Goal: Task Accomplishment & Management: Manage account settings

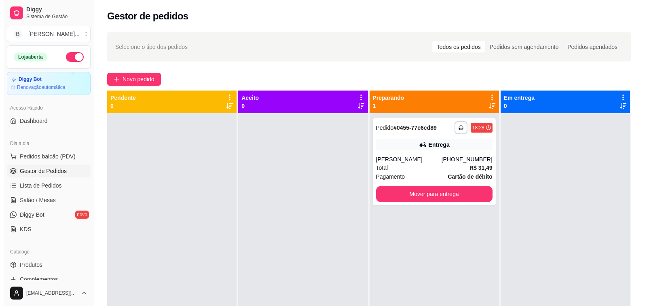
scroll to position [81, 0]
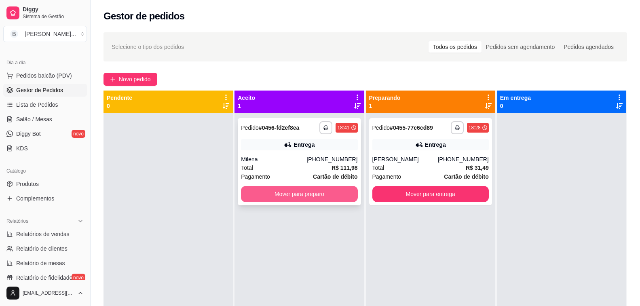
click at [298, 196] on button "Mover para preparo" at bounding box center [299, 194] width 116 height 16
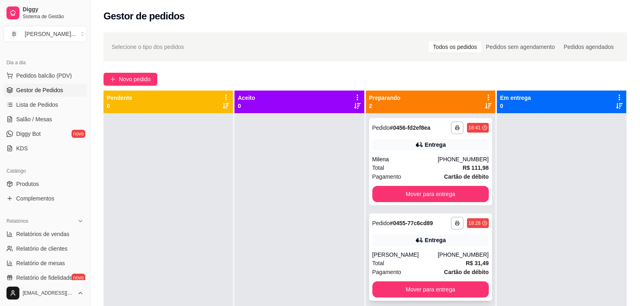
click at [391, 251] on div "[PERSON_NAME]" at bounding box center [404, 255] width 65 height 8
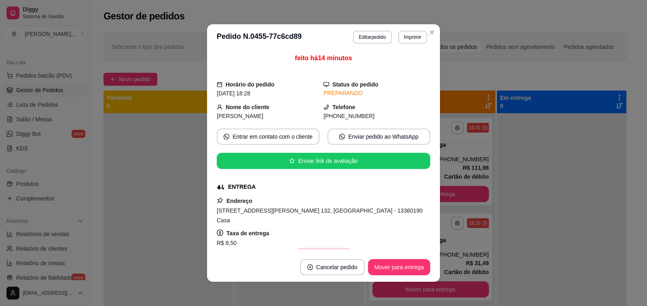
click at [322, 248] on button "Copiar Endereço" at bounding box center [322, 256] width 55 height 16
click at [325, 248] on button "Copiar Endereço" at bounding box center [322, 256] width 55 height 16
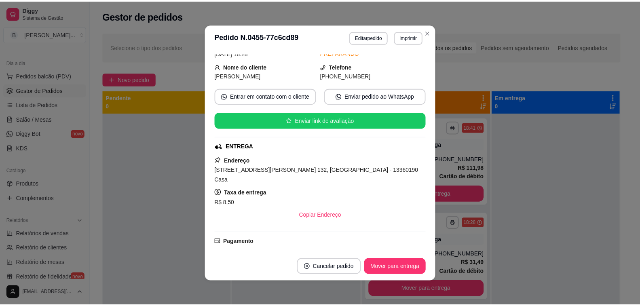
scroll to position [0, 0]
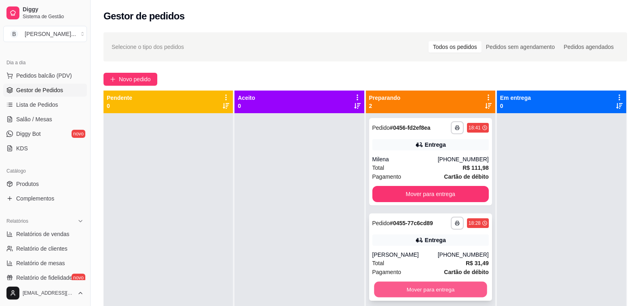
click at [425, 290] on button "Mover para entrega" at bounding box center [430, 290] width 113 height 16
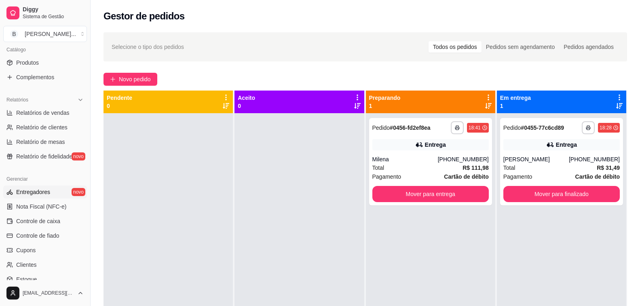
scroll to position [40, 0]
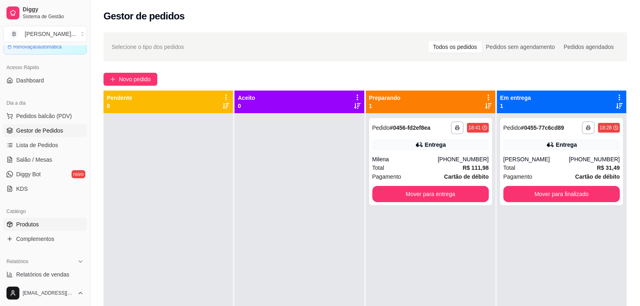
click at [35, 221] on span "Produtos" at bounding box center [27, 224] width 23 height 8
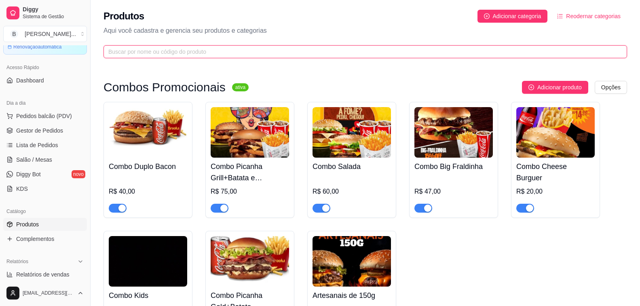
click at [210, 52] on input "text" at bounding box center [361, 51] width 507 height 9
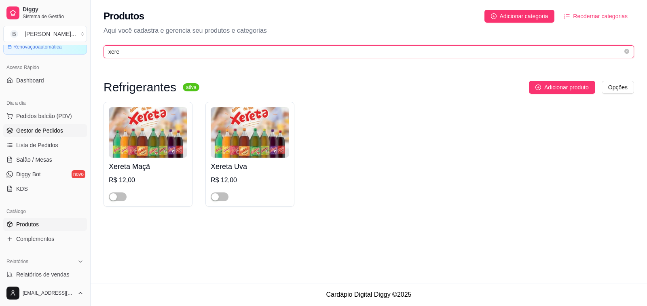
type input "xere"
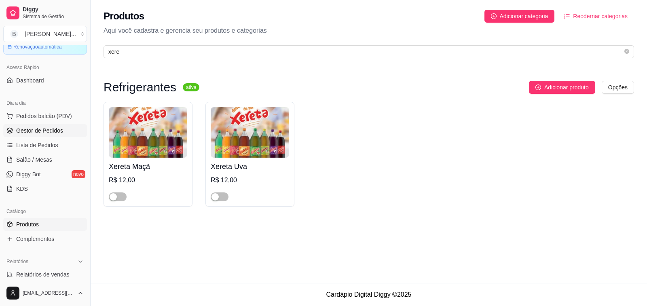
click at [59, 129] on span "Gestor de Pedidos" at bounding box center [39, 130] width 47 height 8
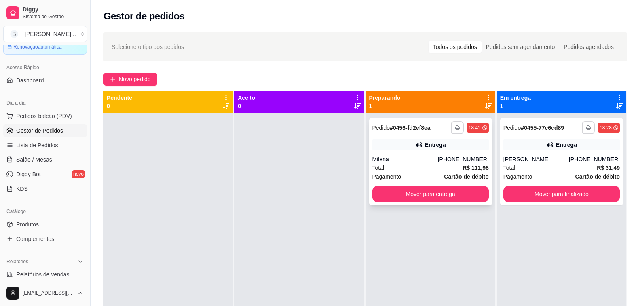
click at [397, 159] on div "Milena" at bounding box center [404, 159] width 65 height 8
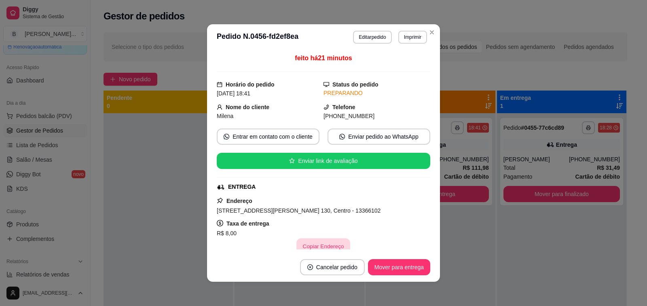
click at [314, 245] on button "Copiar Endereço" at bounding box center [324, 246] width 54 height 16
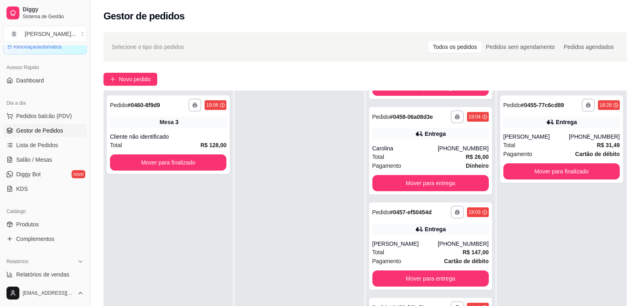
scroll to position [123, 0]
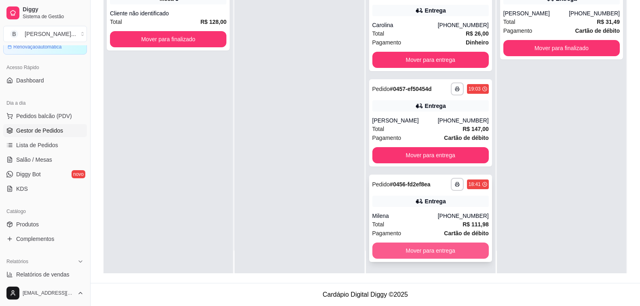
click at [428, 248] on button "Mover para entrega" at bounding box center [430, 250] width 116 height 16
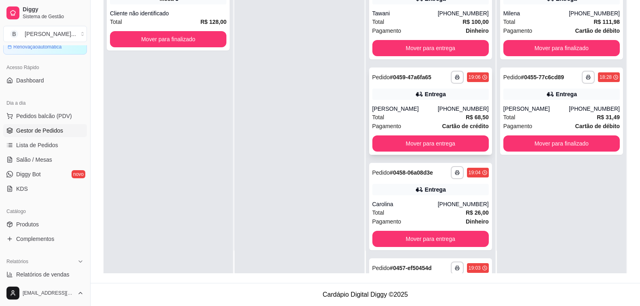
scroll to position [0, 0]
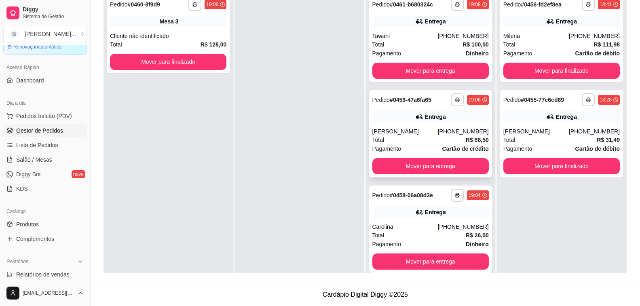
click at [430, 133] on div "[PERSON_NAME]" at bounding box center [404, 131] width 65 height 8
click at [388, 132] on div "[PERSON_NAME]" at bounding box center [404, 131] width 65 height 8
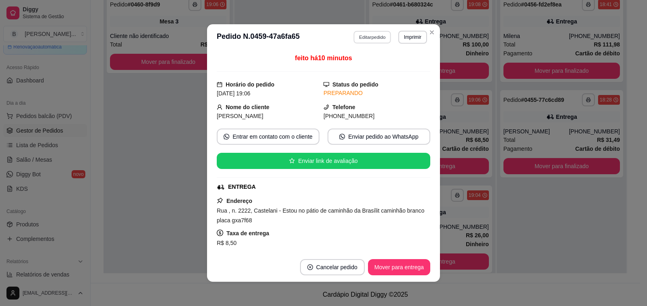
click at [365, 36] on button "Editar pedido" at bounding box center [373, 37] width 38 height 13
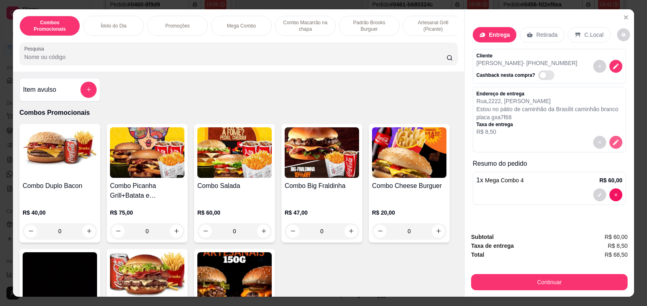
click at [615, 139] on icon "decrease-product-quantity" at bounding box center [615, 142] width 7 height 7
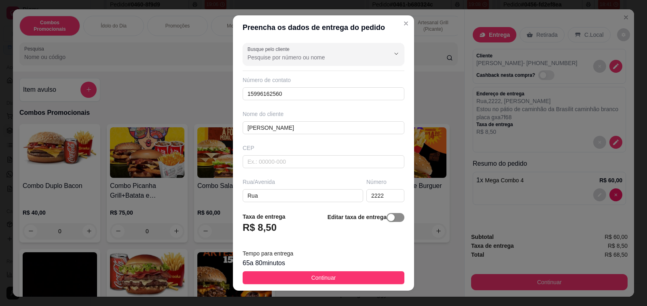
click at [386, 221] on span "button" at bounding box center [395, 217] width 18 height 9
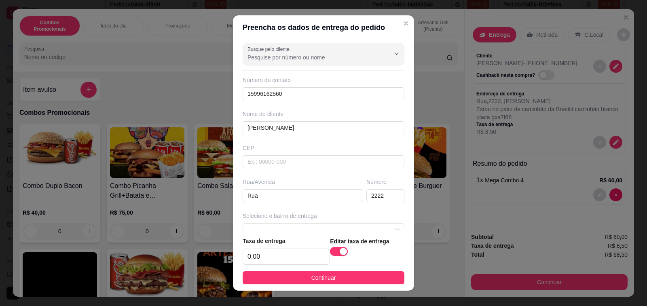
type input "Estou no pátio de caminhão da Brasílit caminhão branco placa gxa7f68"
click at [278, 256] on input "0,00" at bounding box center [286, 256] width 86 height 15
type input "1,00"
type input "Estou no pátio de caminhão da Brasílit caminhão branco placa gxa7f68"
type input "10,00"
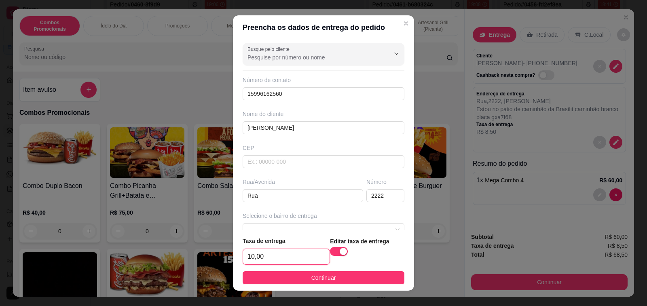
type input "Estou no pátio de caminhão da Brasílit caminhão branco placa gxa7f68"
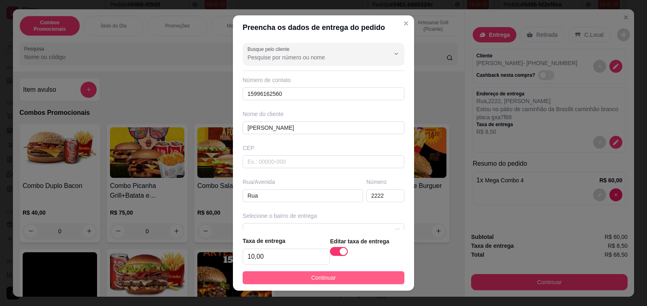
click at [311, 277] on span "Continuar" at bounding box center [323, 277] width 25 height 9
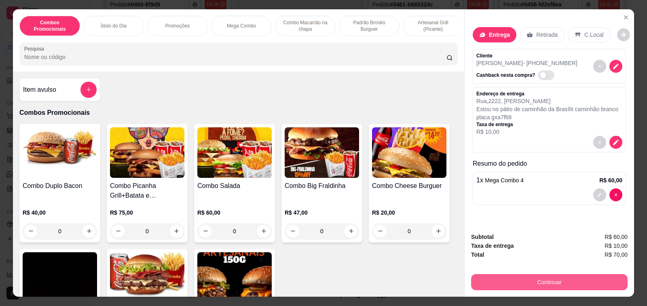
click at [529, 281] on button "Continuar" at bounding box center [549, 282] width 156 height 16
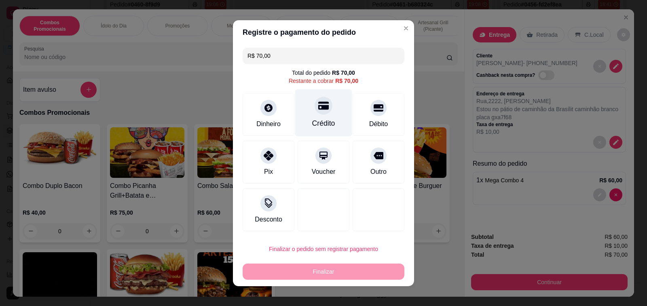
click at [318, 111] on icon at bounding box center [323, 105] width 11 height 11
type input "R$ 0,00"
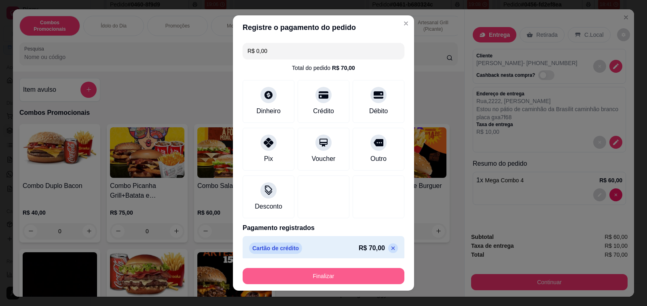
click at [327, 278] on button "Finalizar" at bounding box center [323, 276] width 162 height 16
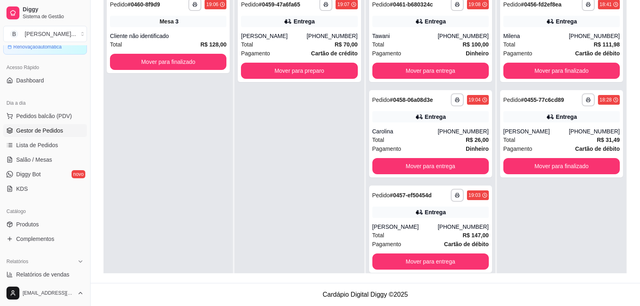
scroll to position [2, 0]
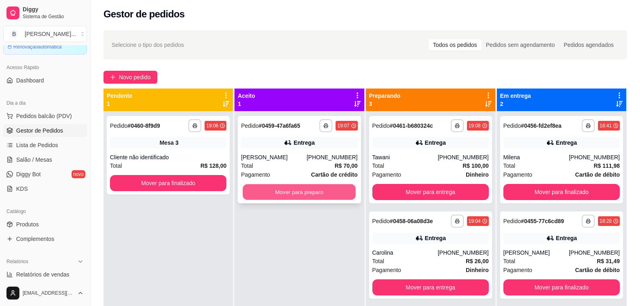
click at [307, 190] on button "Mover para preparo" at bounding box center [299, 192] width 113 height 16
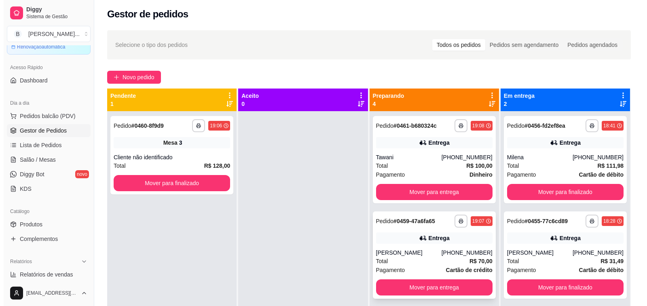
scroll to position [0, 0]
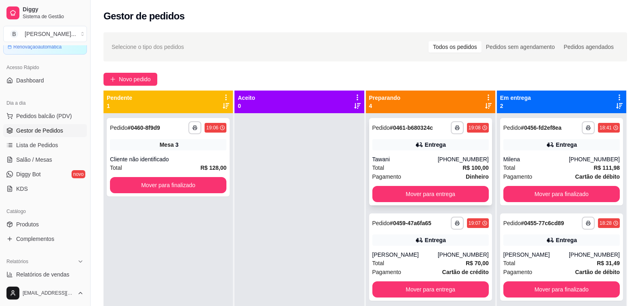
click at [414, 152] on div "**********" at bounding box center [430, 161] width 123 height 87
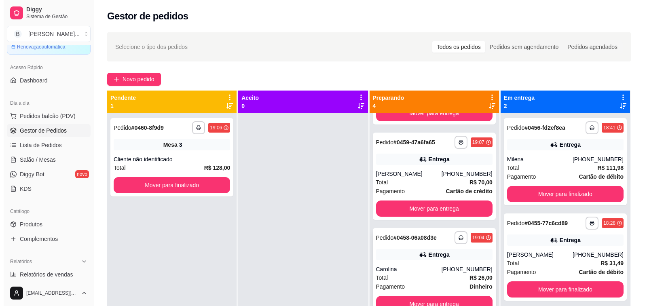
scroll to position [92, 0]
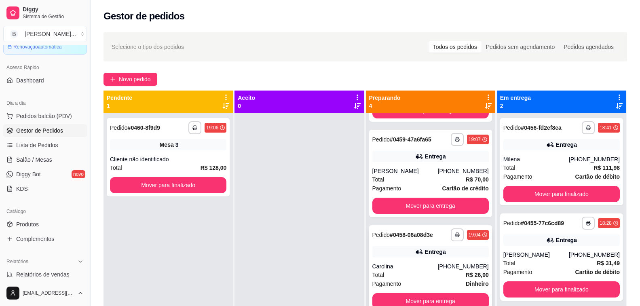
click at [411, 262] on div "**********" at bounding box center [430, 268] width 123 height 87
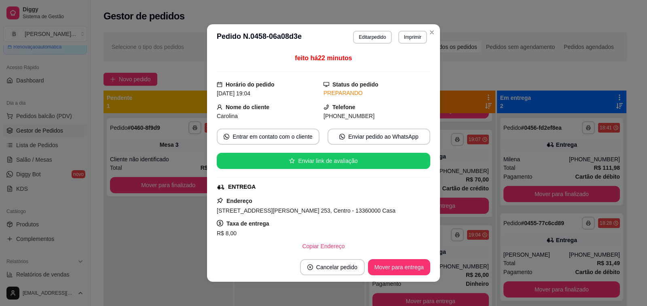
scroll to position [40, 0]
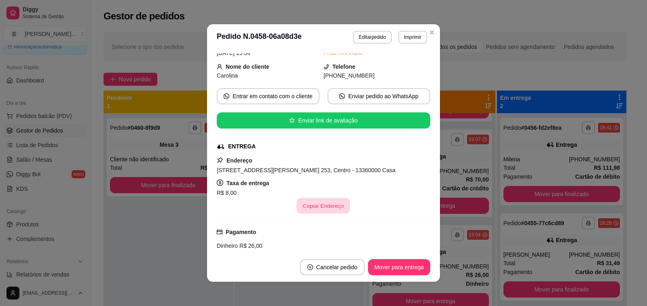
click at [309, 203] on button "Copiar Endereço" at bounding box center [324, 206] width 54 height 16
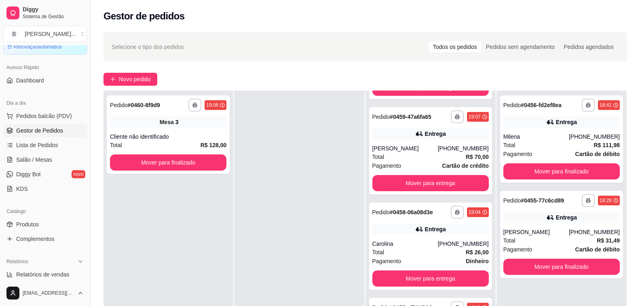
scroll to position [121, 0]
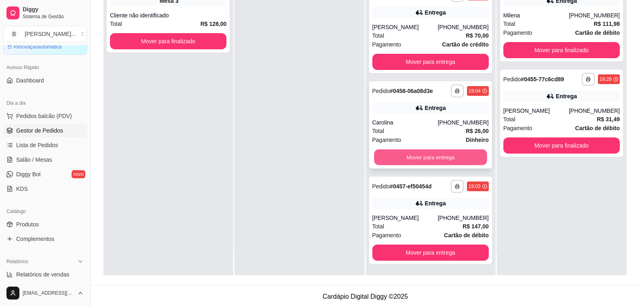
click at [414, 160] on button "Mover para entrega" at bounding box center [430, 158] width 113 height 16
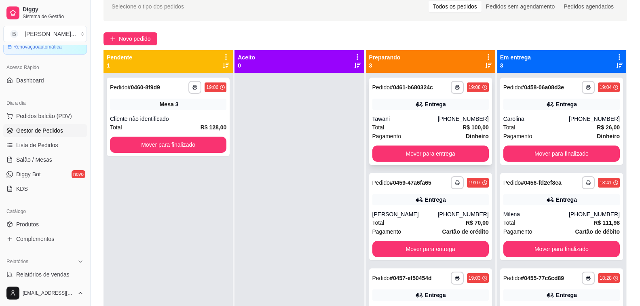
scroll to position [0, 0]
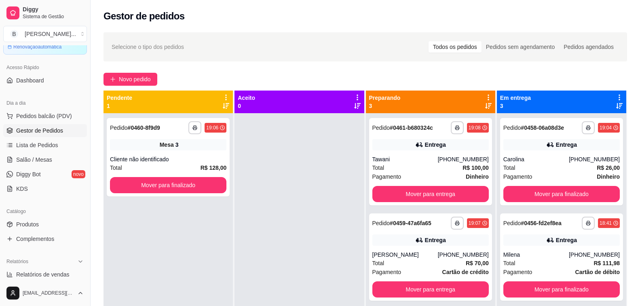
click at [178, 249] on div "**********" at bounding box center [167, 266] width 129 height 306
click at [411, 170] on div "Total R$ 100,00" at bounding box center [430, 167] width 116 height 9
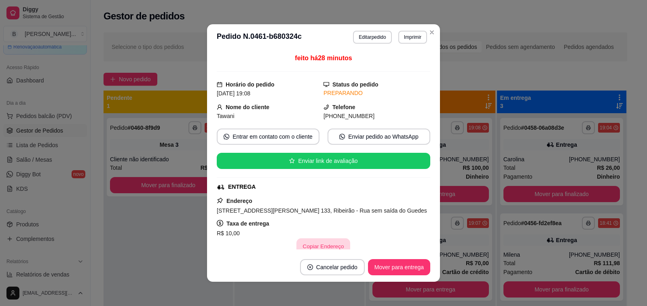
click at [319, 246] on button "Copiar Endereço" at bounding box center [324, 246] width 54 height 16
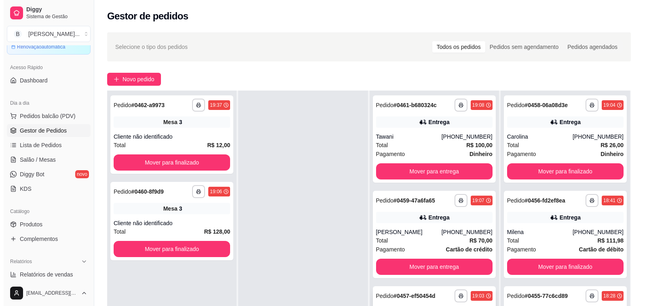
scroll to position [81, 0]
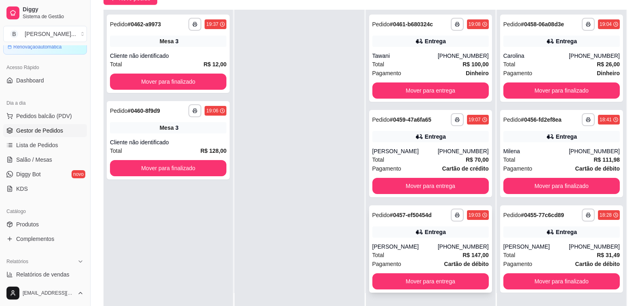
click at [394, 243] on div "[PERSON_NAME]" at bounding box center [404, 246] width 65 height 8
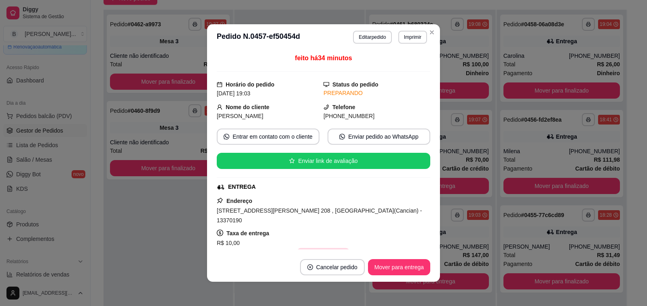
click at [316, 248] on button "Copiar Endereço" at bounding box center [324, 256] width 54 height 16
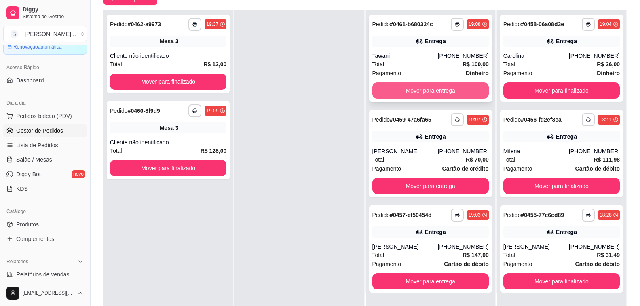
click at [398, 88] on button "Mover para entrega" at bounding box center [430, 90] width 116 height 16
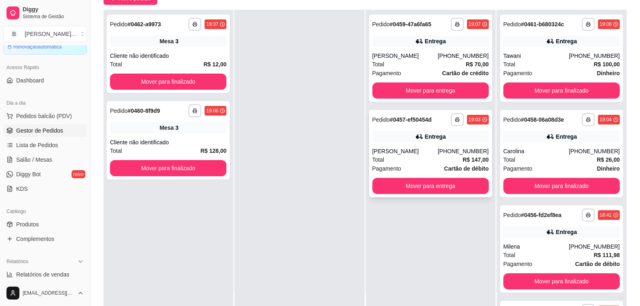
click at [406, 145] on div "**********" at bounding box center [430, 153] width 123 height 87
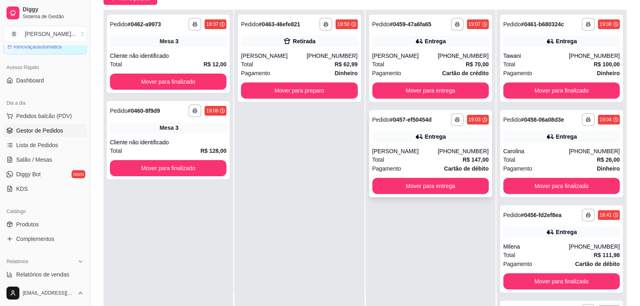
scroll to position [0, 0]
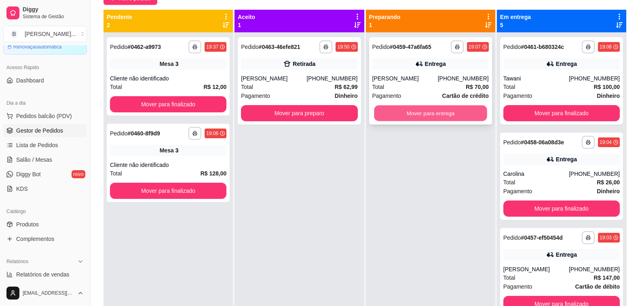
click at [453, 114] on button "Mover para entrega" at bounding box center [430, 113] width 113 height 16
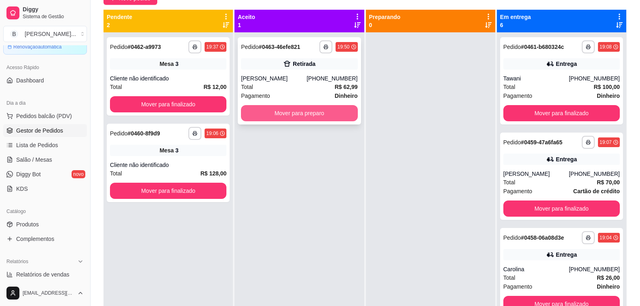
click at [310, 113] on button "Mover para preparo" at bounding box center [299, 113] width 116 height 16
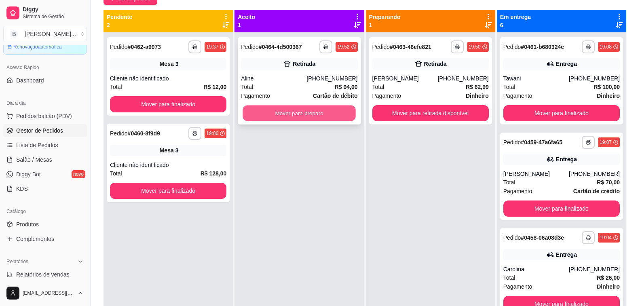
click at [285, 119] on button "Mover para preparo" at bounding box center [299, 113] width 113 height 16
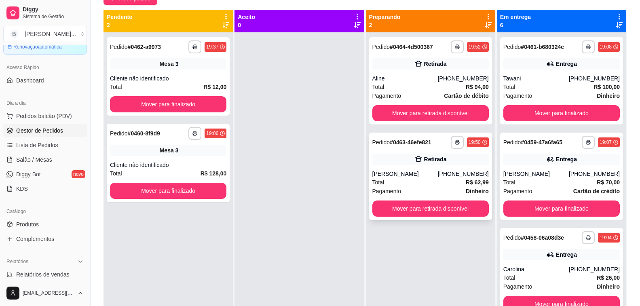
click at [400, 169] on div "**********" at bounding box center [430, 176] width 123 height 87
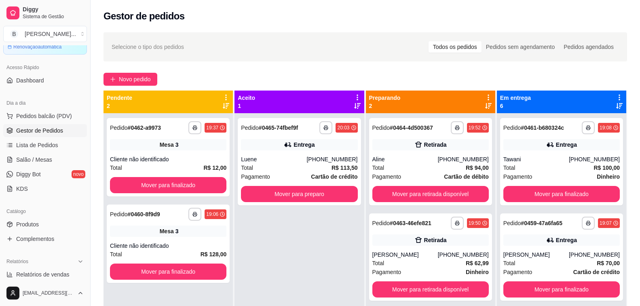
scroll to position [23, 0]
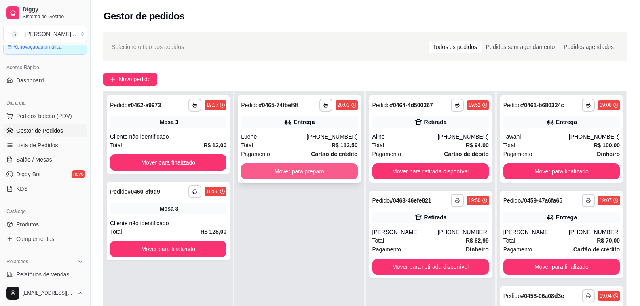
click at [314, 167] on button "Mover para preparo" at bounding box center [299, 171] width 116 height 16
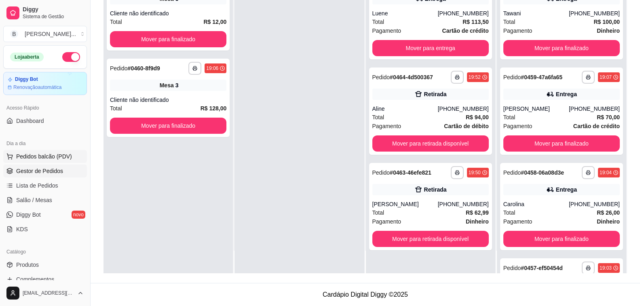
scroll to position [2, 0]
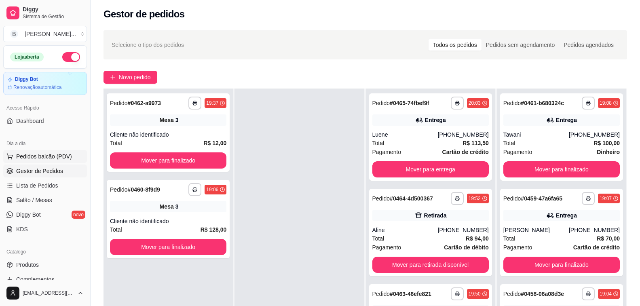
click at [48, 159] on span "Pedidos balcão (PDV)" at bounding box center [44, 156] width 56 height 8
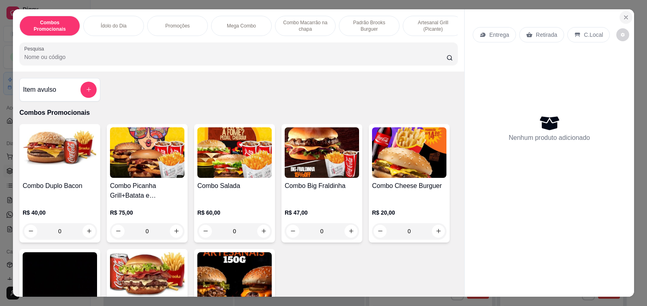
click at [624, 16] on icon "Close" at bounding box center [625, 17] width 3 height 3
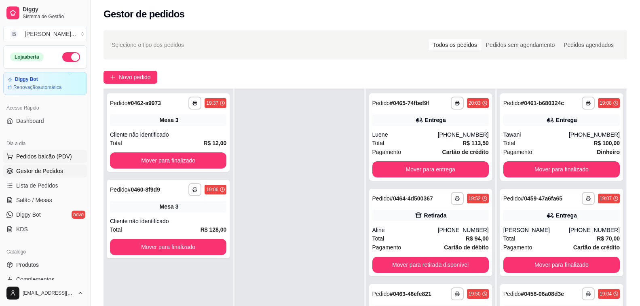
click at [35, 158] on span "Pedidos balcão (PDV)" at bounding box center [44, 156] width 56 height 8
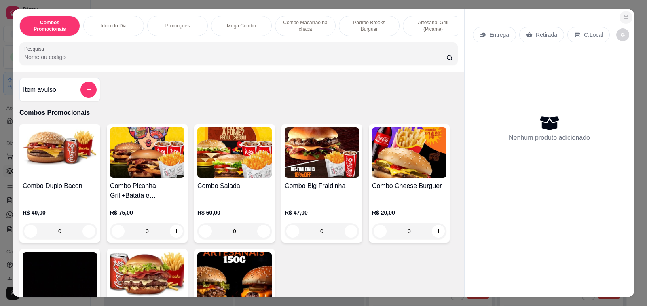
click at [624, 14] on icon "Close" at bounding box center [625, 17] width 6 height 6
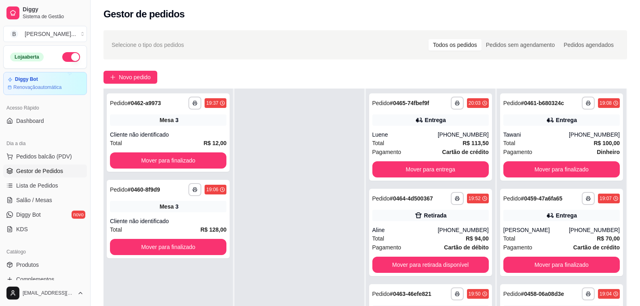
click at [56, 168] on span "Gestor de Pedidos" at bounding box center [39, 171] width 47 height 8
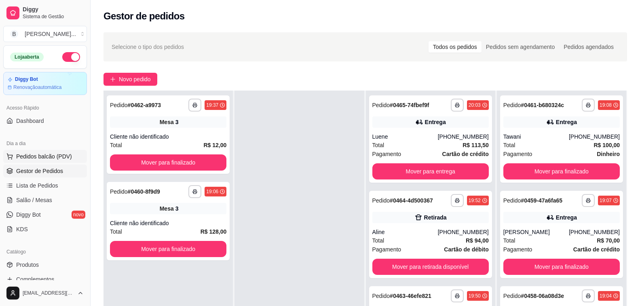
click at [25, 157] on span "Pedidos balcão (PDV)" at bounding box center [44, 156] width 56 height 8
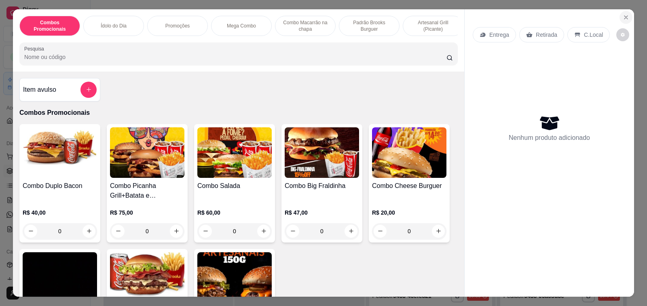
click at [623, 16] on icon "Close" at bounding box center [625, 17] width 6 height 6
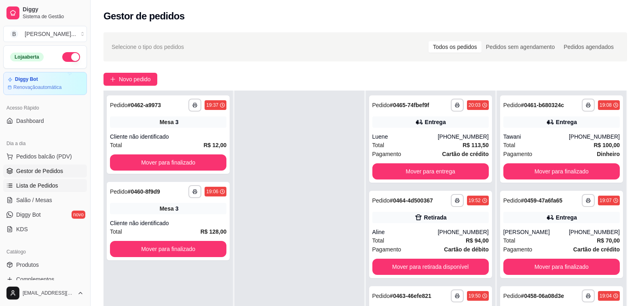
click at [49, 186] on span "Lista de Pedidos" at bounding box center [37, 185] width 42 height 8
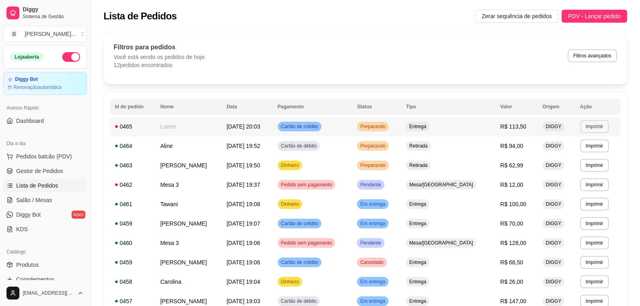
click at [590, 122] on button "Imprimir" at bounding box center [594, 126] width 29 height 13
click at [577, 153] on button "Impressora" at bounding box center [580, 154] width 57 height 13
click at [51, 197] on link "Salão / Mesas" at bounding box center [45, 200] width 84 height 13
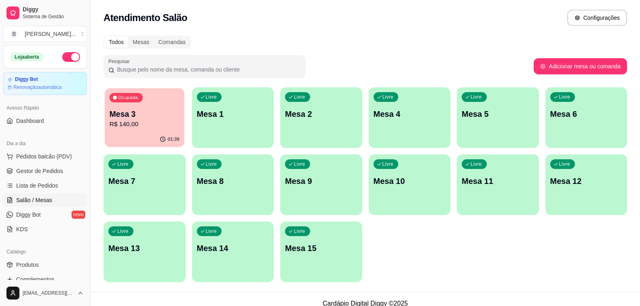
click at [135, 120] on p "R$ 140,00" at bounding box center [145, 124] width 70 height 9
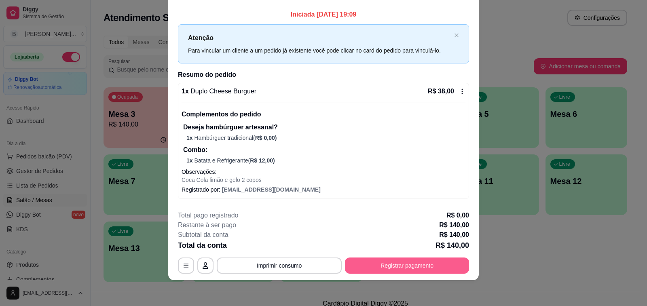
click at [427, 265] on button "Registrar pagamento" at bounding box center [407, 265] width 124 height 16
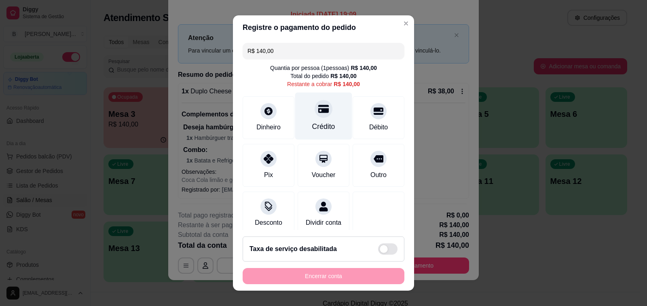
click at [320, 128] on div "Crédito" at bounding box center [323, 126] width 23 height 11
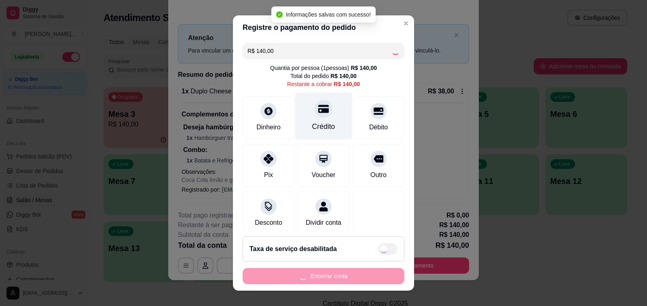
type input "R$ 0,00"
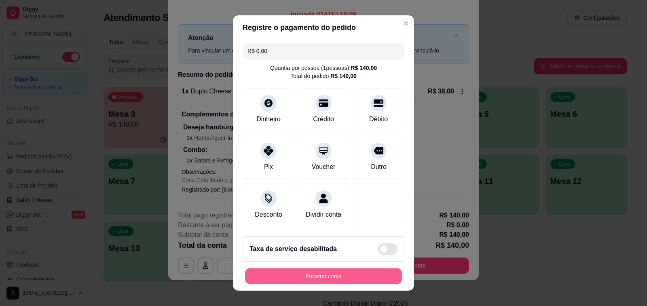
click at [363, 276] on button "Encerrar conta" at bounding box center [323, 276] width 157 height 16
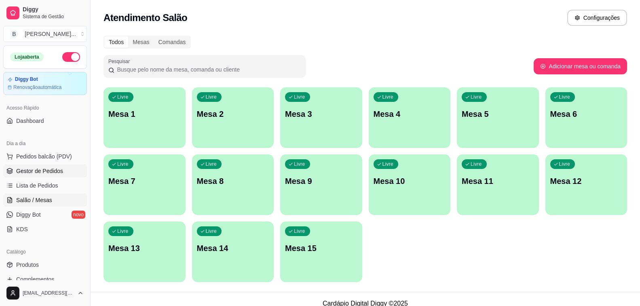
click at [59, 175] on link "Gestor de Pedidos" at bounding box center [45, 170] width 84 height 13
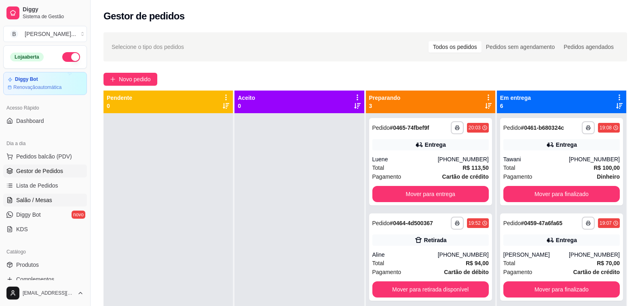
click at [44, 198] on span "Salão / Mesas" at bounding box center [34, 200] width 36 height 8
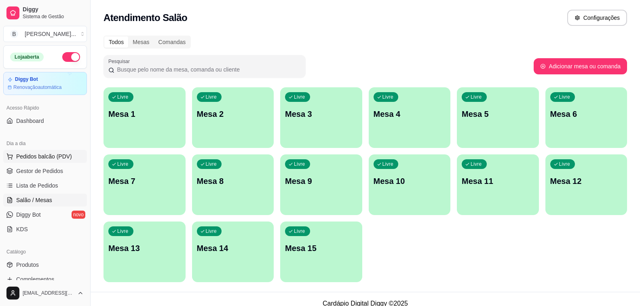
click at [54, 154] on span "Pedidos balcão (PDV)" at bounding box center [44, 156] width 56 height 8
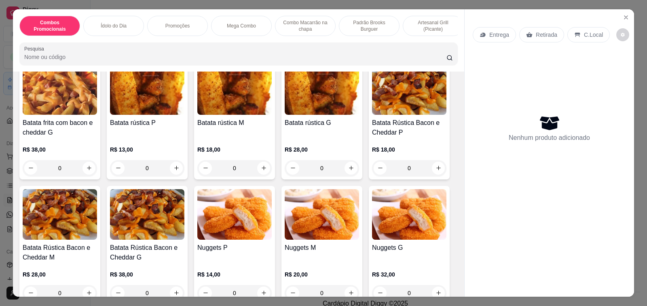
scroll to position [2546, 0]
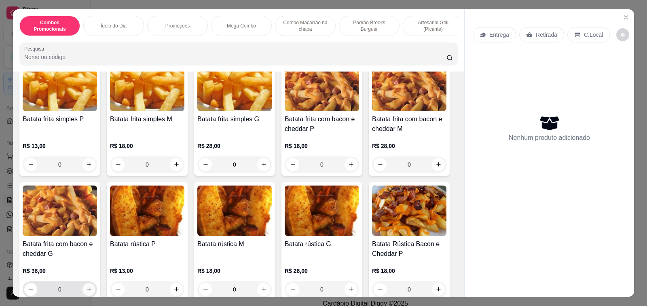
click at [86, 286] on icon "increase-product-quantity" at bounding box center [89, 289] width 6 height 6
type input "1"
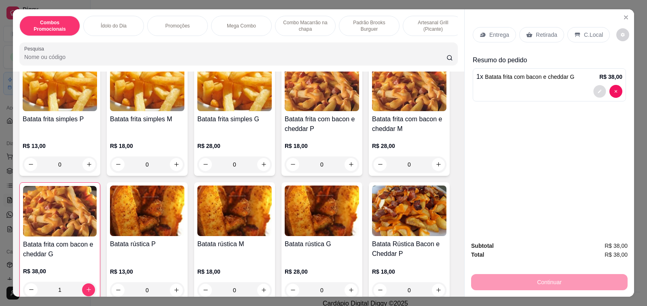
click at [597, 89] on icon "decrease-product-quantity" at bounding box center [599, 91] width 5 height 5
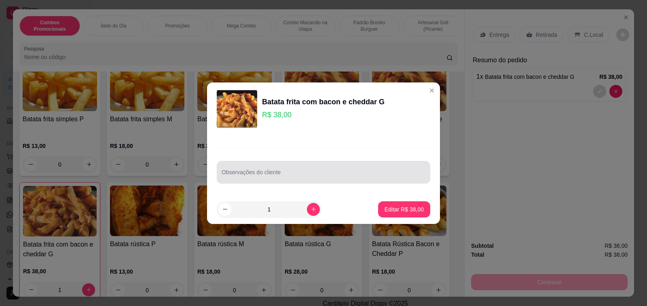
click at [365, 170] on div at bounding box center [323, 172] width 204 height 16
type input "meio cheddar, meio catupiry +molho de alho e sache maionese"
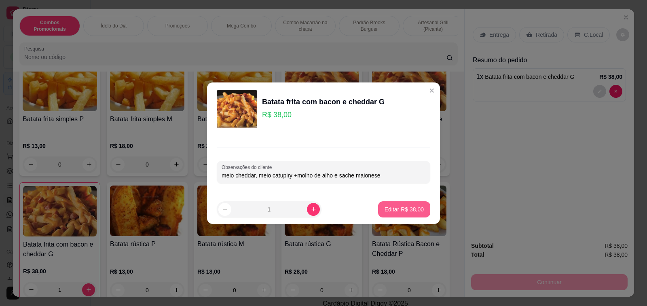
click at [393, 209] on p "Editar R$ 38,00" at bounding box center [403, 209] width 39 height 8
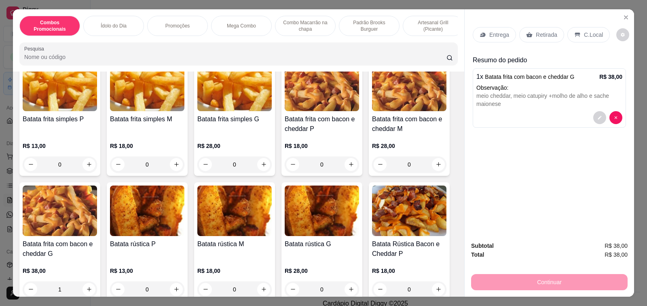
type input "0"
click at [535, 33] on p "Retirada" at bounding box center [545, 35] width 21 height 8
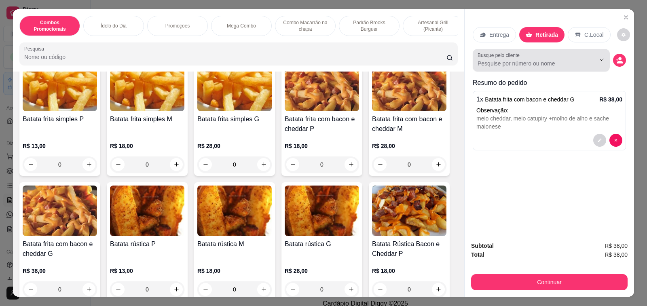
click at [541, 59] on input "Busque pelo cliente" at bounding box center [529, 63] width 105 height 8
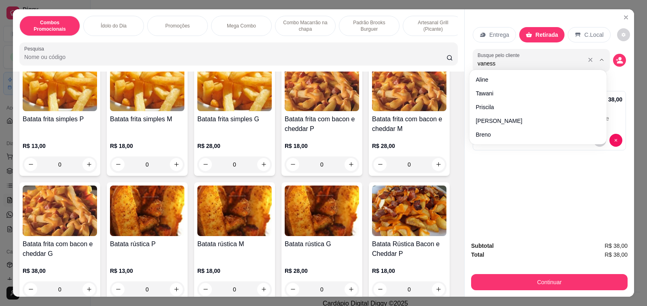
type input "[PERSON_NAME]"
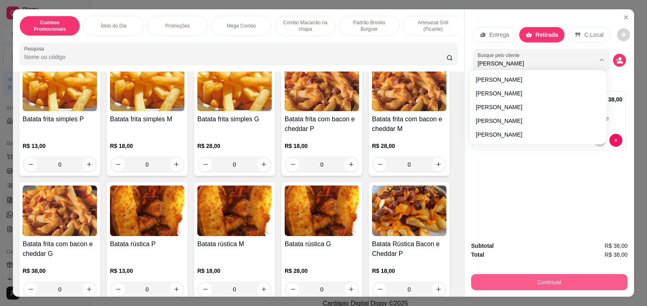
click at [575, 280] on button "Continuar" at bounding box center [549, 282] width 156 height 16
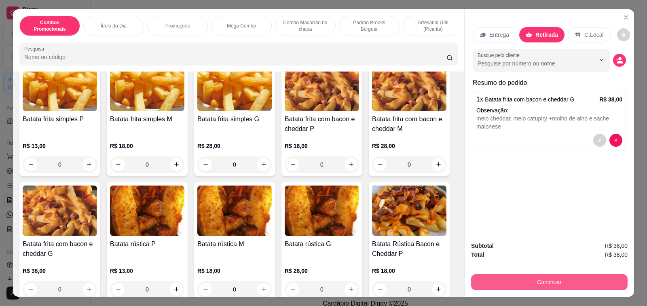
click at [575, 280] on button "Continuar" at bounding box center [549, 282] width 156 height 16
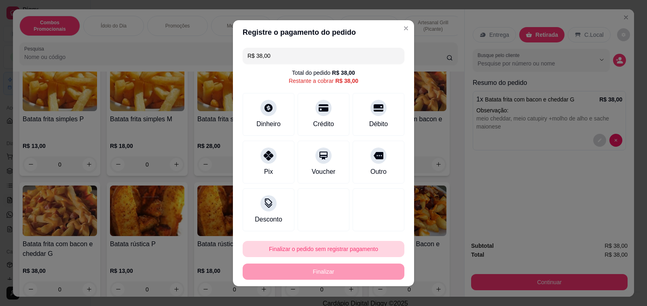
click at [366, 249] on button "Finalizar o pedido sem registrar pagamento" at bounding box center [323, 249] width 162 height 16
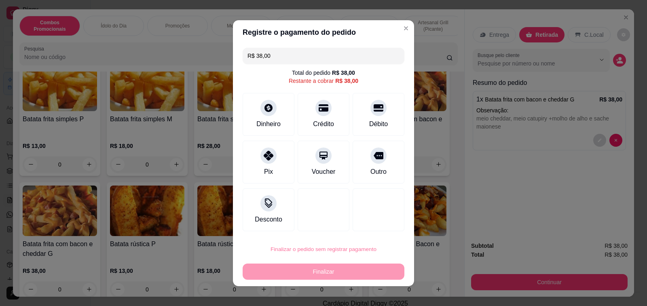
click at [375, 228] on button "Confirmar" at bounding box center [368, 226] width 29 height 12
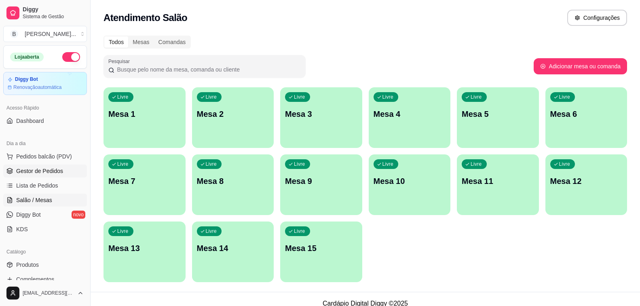
click at [57, 169] on span "Gestor de Pedidos" at bounding box center [39, 171] width 47 height 8
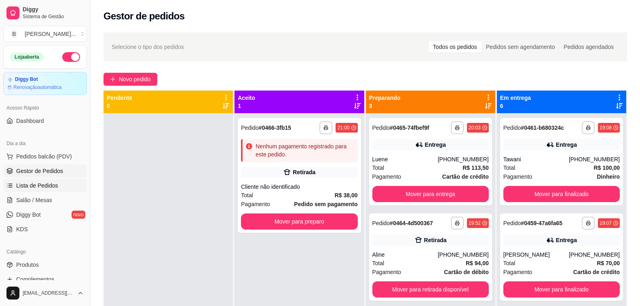
click at [44, 190] on link "Lista de Pedidos" at bounding box center [45, 185] width 84 height 13
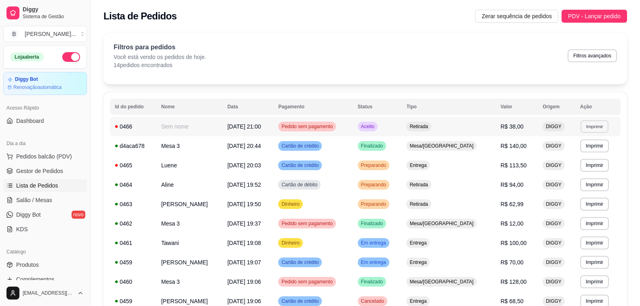
click at [606, 129] on button "Imprimir" at bounding box center [594, 126] width 28 height 13
click at [574, 154] on button "Impressora" at bounding box center [581, 154] width 59 height 13
click at [41, 155] on span "Pedidos balcão (PDV)" at bounding box center [44, 156] width 56 height 8
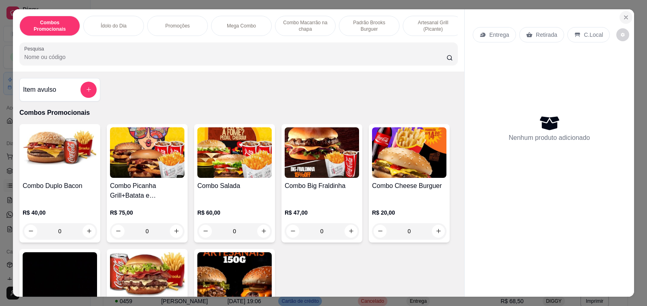
click at [624, 16] on icon "Close" at bounding box center [625, 17] width 3 height 3
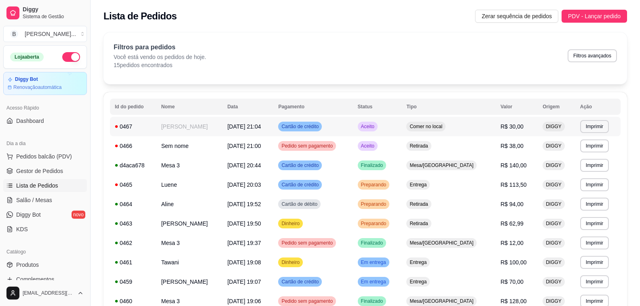
click at [519, 124] on span "R$ 30,00" at bounding box center [511, 126] width 23 height 6
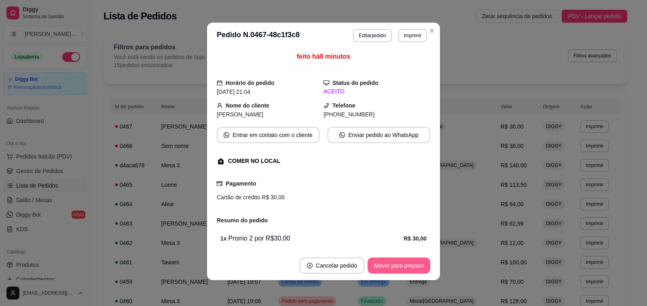
click at [390, 265] on button "Mover para preparo" at bounding box center [398, 265] width 63 height 16
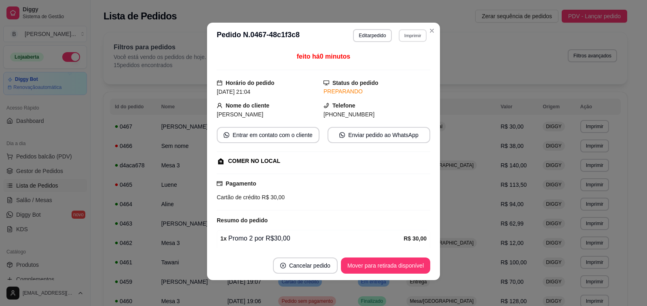
click at [409, 32] on button "Imprimir" at bounding box center [412, 35] width 28 height 13
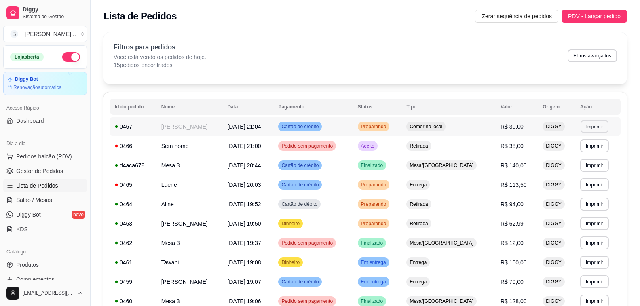
click at [598, 123] on button "Imprimir" at bounding box center [594, 126] width 28 height 13
click at [594, 153] on button "Impressora" at bounding box center [581, 154] width 59 height 13
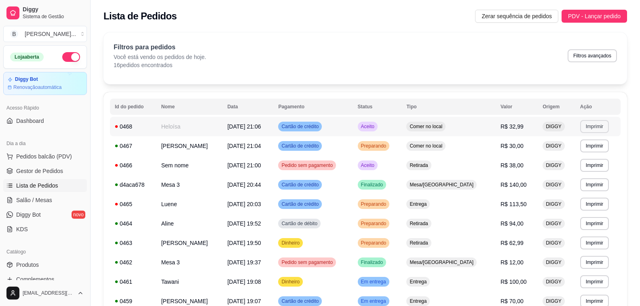
click at [600, 129] on button "Imprimir" at bounding box center [594, 126] width 29 height 13
click at [376, 125] on span "Aceito" at bounding box center [367, 126] width 17 height 6
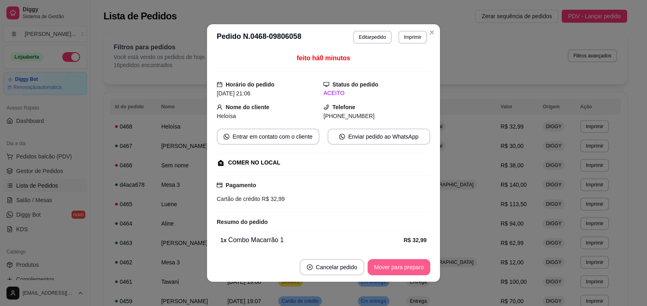
click at [381, 269] on button "Mover para preparo" at bounding box center [398, 267] width 63 height 16
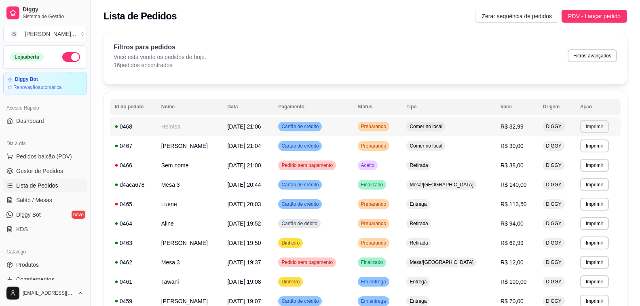
click at [595, 120] on button "Imprimir" at bounding box center [594, 126] width 29 height 13
click at [578, 153] on button "Impressora" at bounding box center [581, 154] width 59 height 13
click at [210, 151] on td "[PERSON_NAME]" at bounding box center [189, 145] width 66 height 19
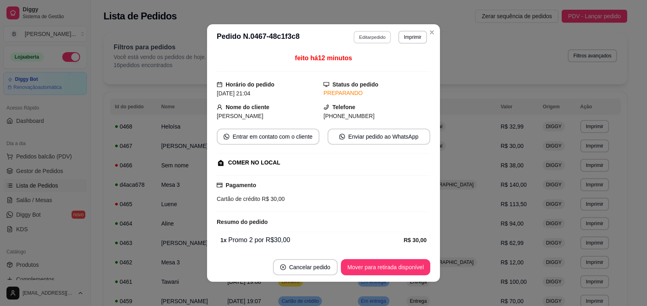
click at [357, 33] on button "Editar pedido" at bounding box center [373, 37] width 38 height 13
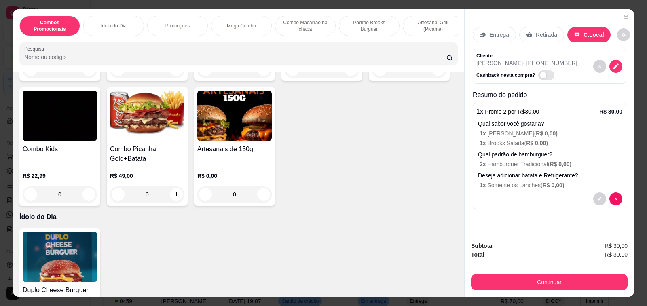
scroll to position [0, 0]
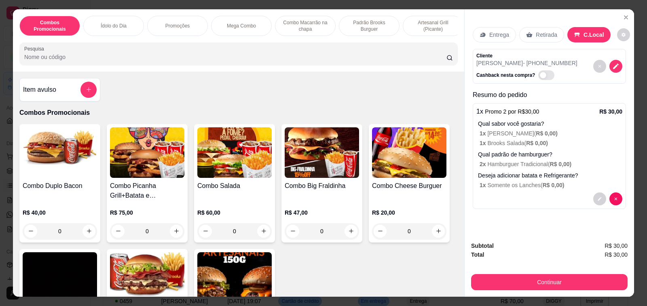
click at [308, 57] on input "Pesquisa" at bounding box center [235, 57] width 422 height 8
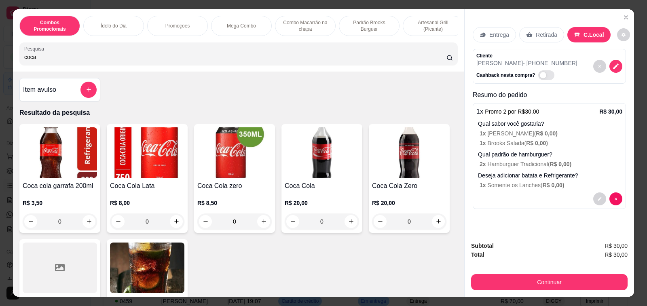
scroll to position [40, 0]
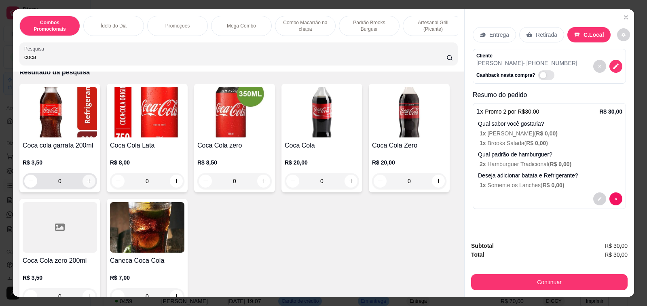
type input "coca"
click at [88, 184] on icon "increase-product-quantity" at bounding box center [89, 181] width 6 height 6
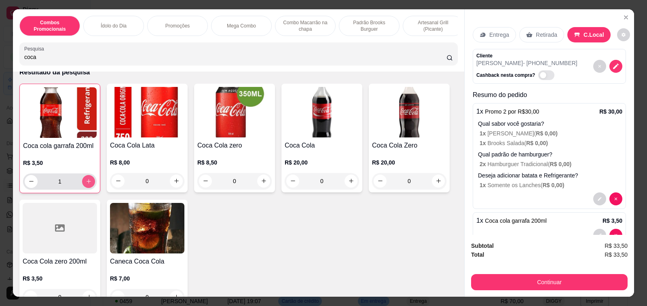
type input "1"
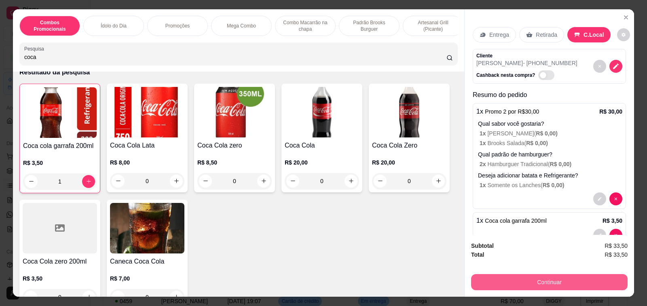
click at [527, 278] on button "Continuar" at bounding box center [549, 282] width 156 height 16
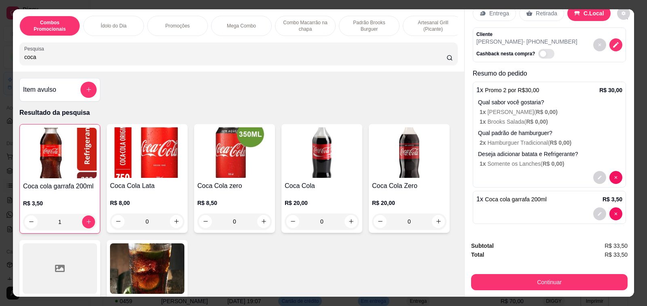
scroll to position [0, 0]
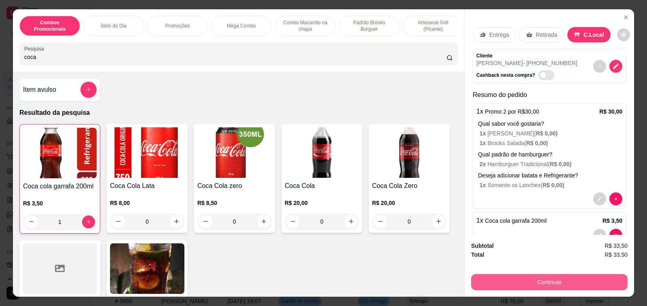
click at [546, 280] on button "Continuar" at bounding box center [549, 282] width 156 height 16
click at [569, 280] on button "Continuar" at bounding box center [549, 282] width 156 height 16
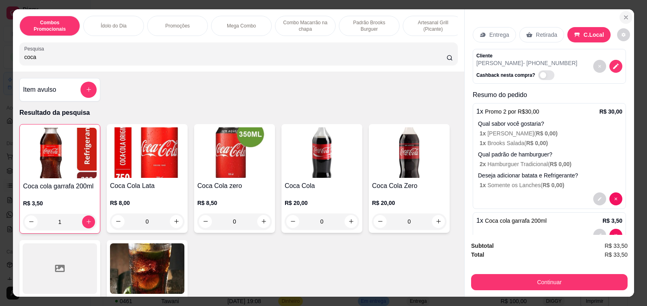
click at [622, 14] on icon "Close" at bounding box center [625, 17] width 6 height 6
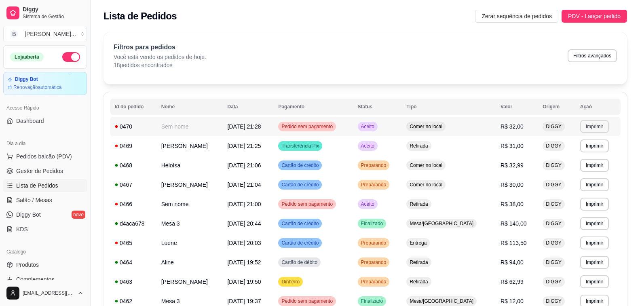
click at [590, 124] on button "Imprimir" at bounding box center [594, 126] width 29 height 13
click at [596, 154] on button "Impressora" at bounding box center [580, 154] width 57 height 13
click at [599, 144] on button "Imprimir" at bounding box center [594, 145] width 29 height 13
click at [596, 177] on button "Impressora" at bounding box center [580, 174] width 57 height 13
click at [46, 196] on span "Salão / Mesas" at bounding box center [34, 200] width 36 height 8
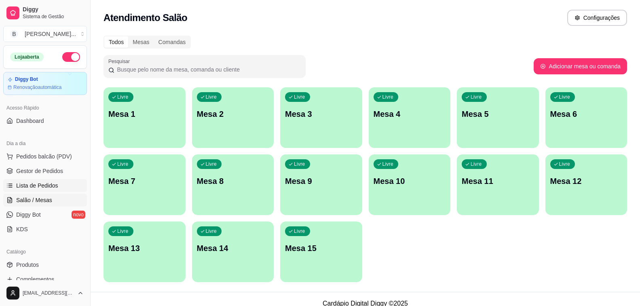
click at [56, 185] on link "Lista de Pedidos" at bounding box center [45, 185] width 84 height 13
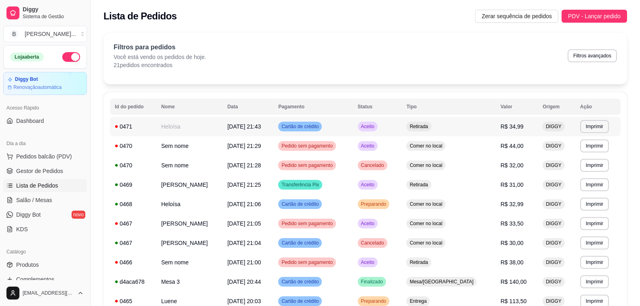
click at [223, 123] on td "Heloísa" at bounding box center [189, 126] width 66 height 19
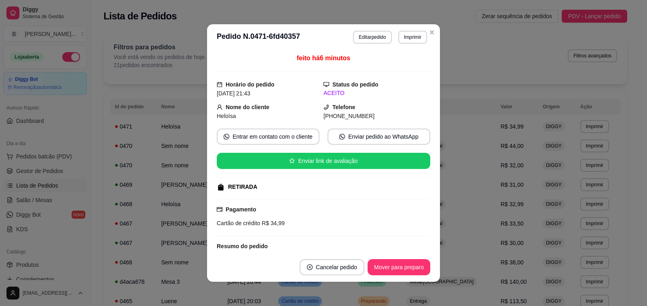
click at [163, 83] on div "Filtros para pedidos Você está vendo os pedidos de hoje. 21 pedidos encontrados…" at bounding box center [364, 58] width 523 height 52
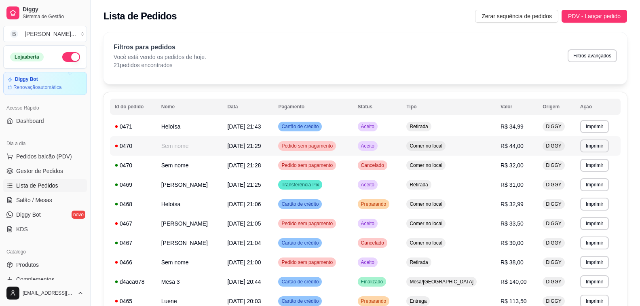
click at [223, 145] on td "Sem nome" at bounding box center [189, 145] width 66 height 19
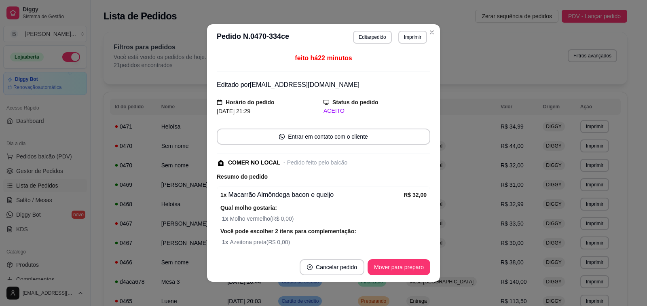
click at [248, 79] on div "feito há 22 minutos Editado por [EMAIL_ADDRESS][DOMAIN_NAME] Horário do pedido …" at bounding box center [323, 151] width 213 height 196
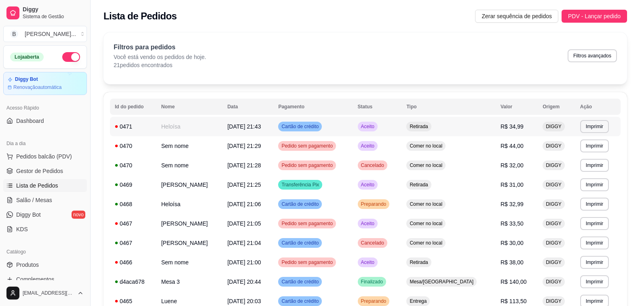
click at [499, 125] on td "R$ 34,99" at bounding box center [516, 126] width 42 height 19
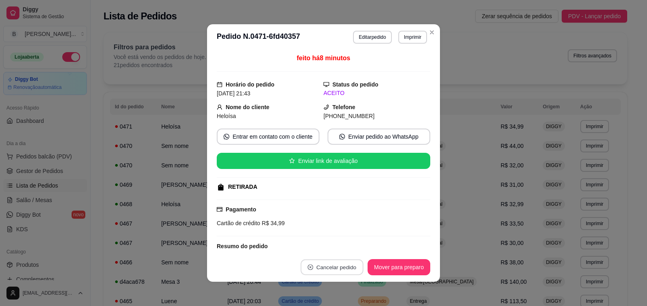
click at [336, 268] on button "Cancelar pedido" at bounding box center [331, 267] width 63 height 16
click at [339, 245] on button "Sim" at bounding box center [352, 247] width 32 height 16
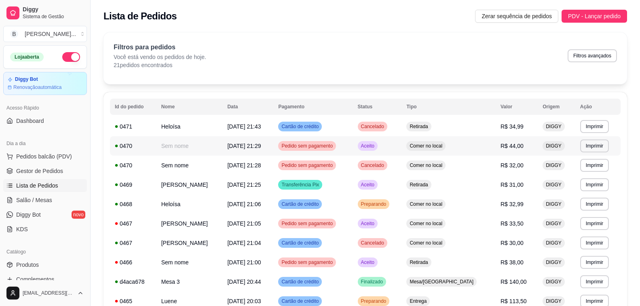
click at [336, 150] on div "Pedido sem pagamento" at bounding box center [307, 146] width 58 height 10
click at [390, 208] on div "Preparando" at bounding box center [374, 204] width 32 height 10
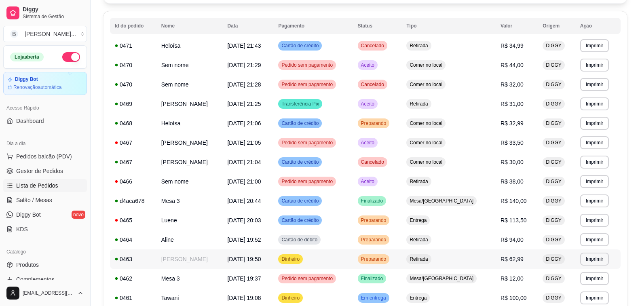
scroll to position [121, 0]
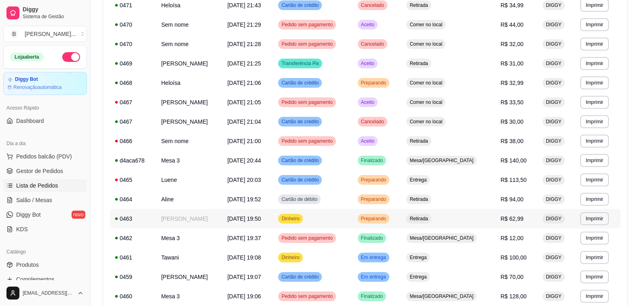
click at [388, 219] on span "Preparando" at bounding box center [373, 218] width 29 height 6
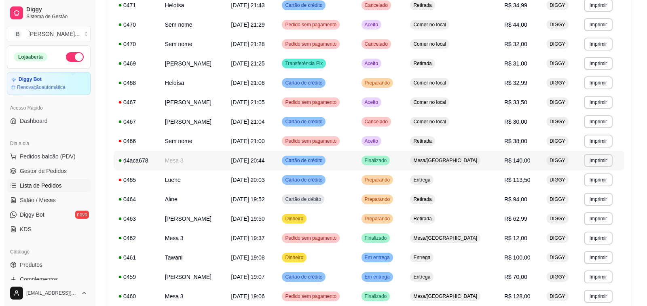
scroll to position [81, 0]
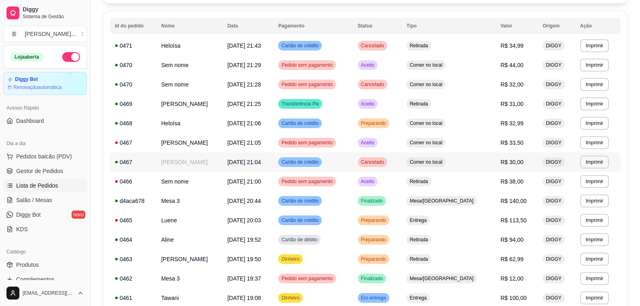
click at [402, 168] on td "Cancelado" at bounding box center [377, 161] width 49 height 19
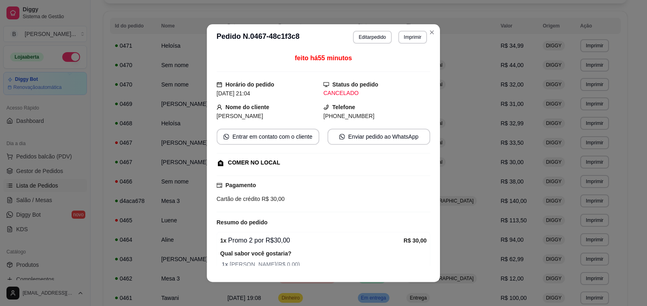
click at [427, 162] on div "feito há 55 minutos Horário do pedido [DATE] 21:04 Status do pedido CANCELADO N…" at bounding box center [323, 159] width 233 height 219
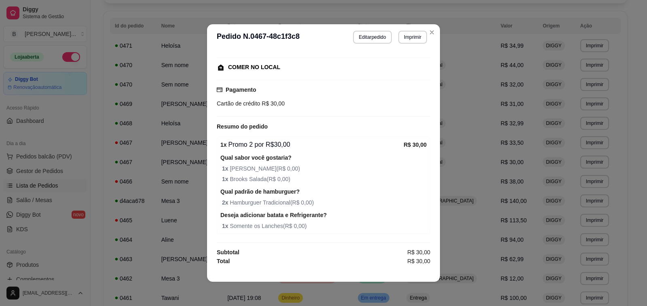
scroll to position [2, 0]
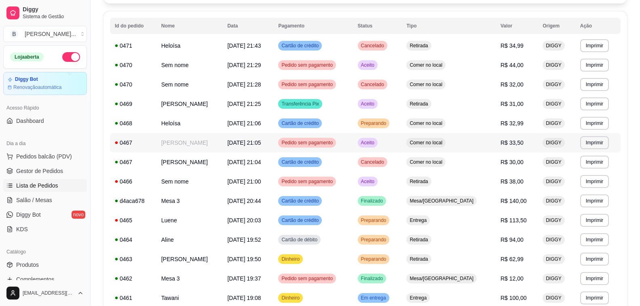
click at [402, 148] on td "Aceito" at bounding box center [377, 142] width 49 height 19
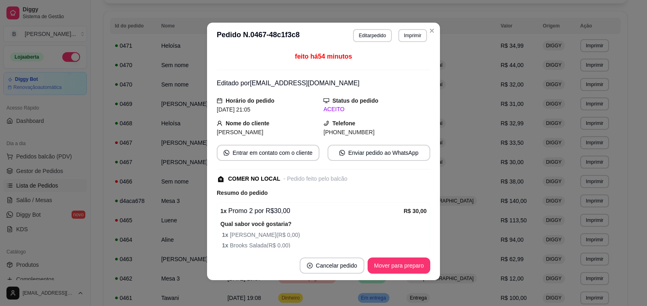
scroll to position [121, 0]
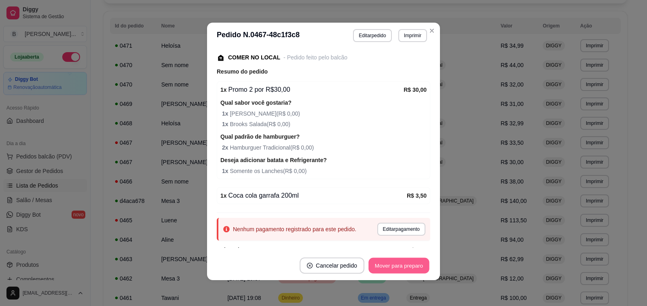
click at [405, 270] on button "Mover para preparo" at bounding box center [398, 266] width 61 height 16
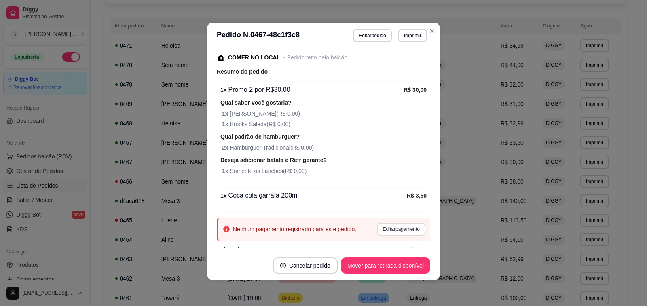
click at [392, 227] on button "Editar pagamento" at bounding box center [401, 229] width 48 height 13
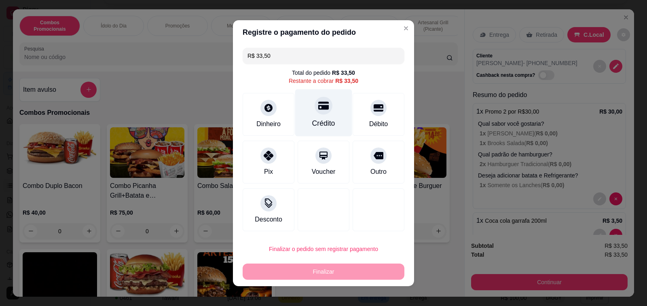
click at [314, 118] on div "Crédito" at bounding box center [323, 123] width 23 height 11
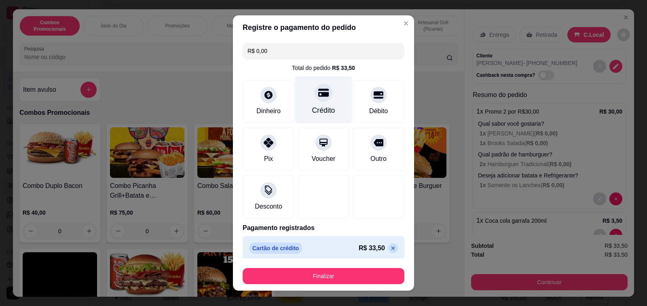
type input "R$ 0,00"
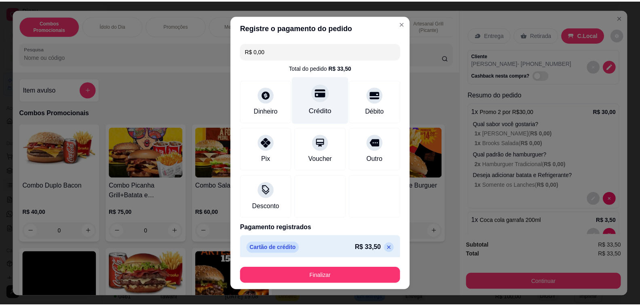
scroll to position [1, 0]
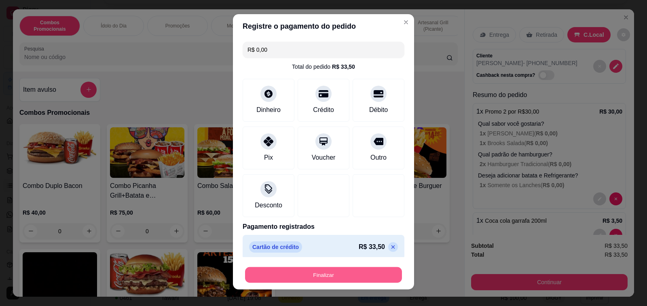
click at [321, 274] on button "Finalizar" at bounding box center [323, 275] width 157 height 16
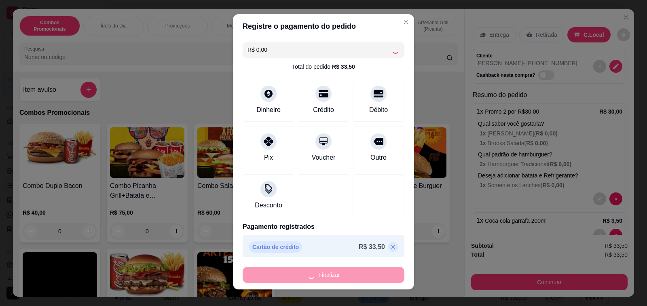
type input "0"
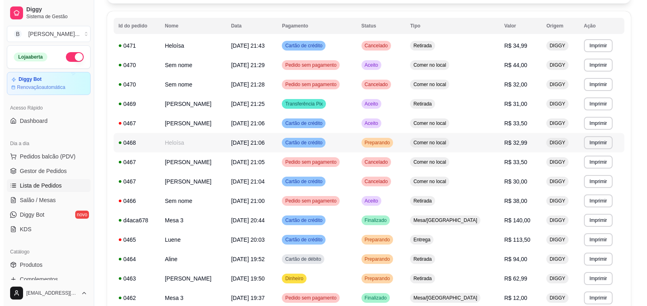
scroll to position [40, 0]
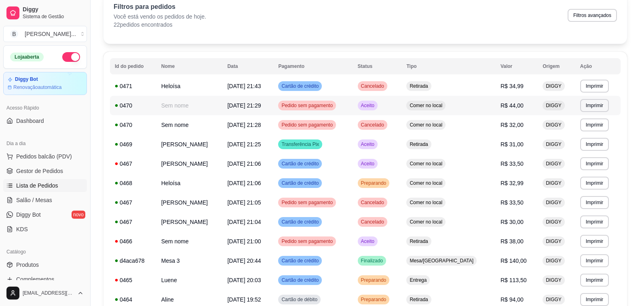
click at [334, 105] on span "Pedido sem pagamento" at bounding box center [307, 105] width 55 height 6
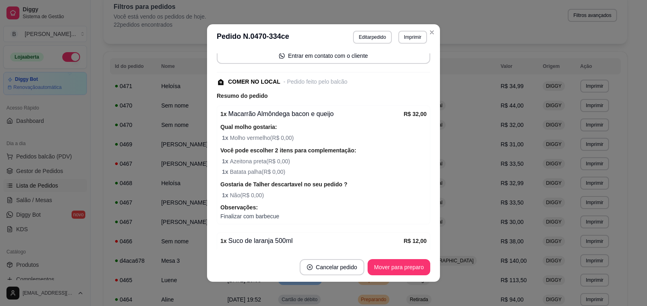
scroll to position [174, 0]
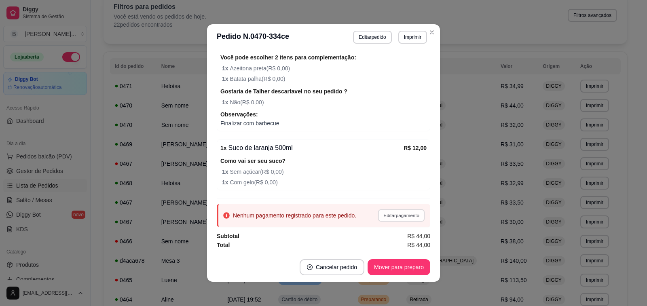
click at [390, 214] on button "Editar pagamento" at bounding box center [400, 215] width 47 height 13
click at [386, 215] on p "R$ 20,00" at bounding box center [411, 214] width 77 height 8
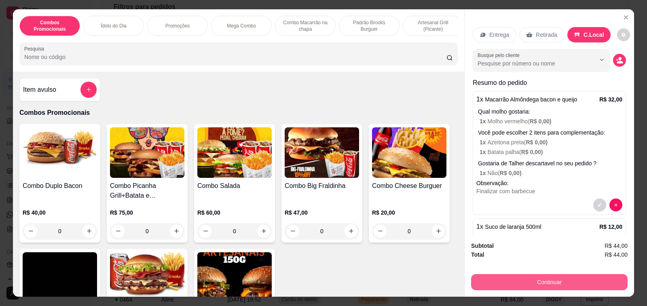
click at [552, 276] on button "Continuar" at bounding box center [549, 282] width 156 height 16
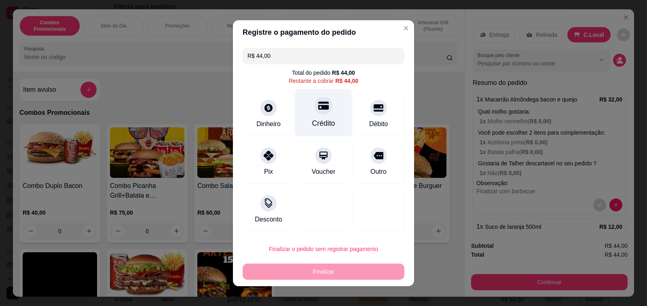
click at [330, 120] on div "Crédito" at bounding box center [323, 112] width 57 height 47
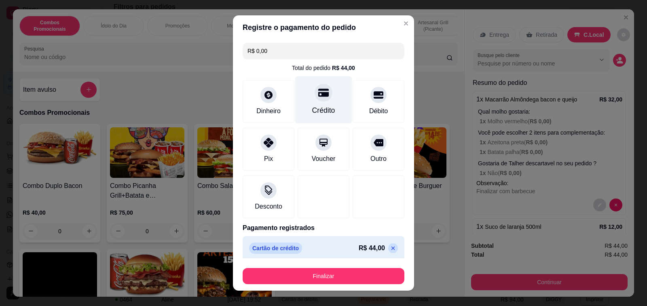
type input "R$ 0,00"
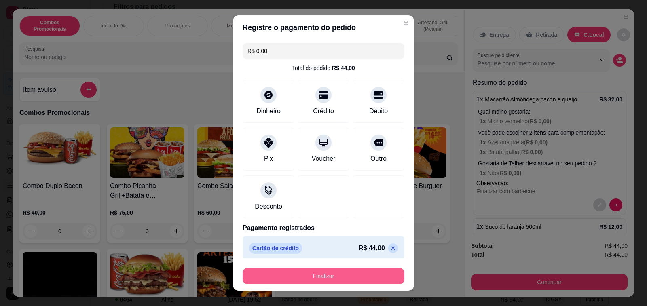
click at [360, 274] on button "Finalizar" at bounding box center [323, 276] width 162 height 16
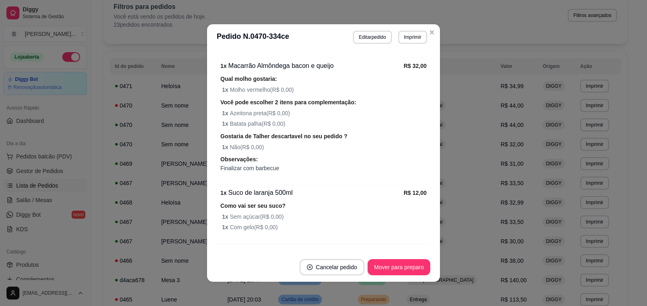
scroll to position [192, 0]
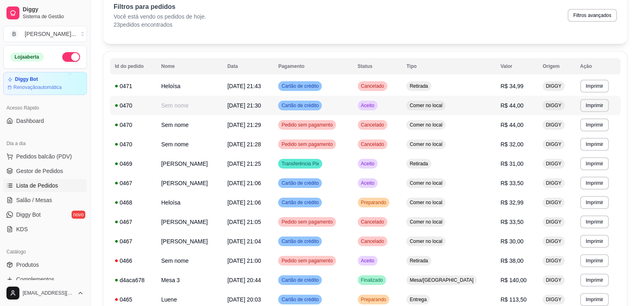
click at [223, 107] on td "Sem nome" at bounding box center [189, 105] width 66 height 19
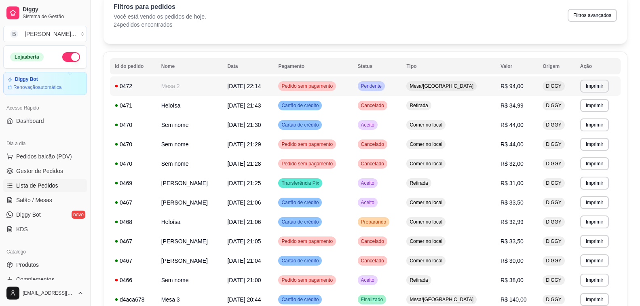
click at [487, 82] on td "Mesa/[GEOGRAPHIC_DATA]" at bounding box center [448, 85] width 94 height 19
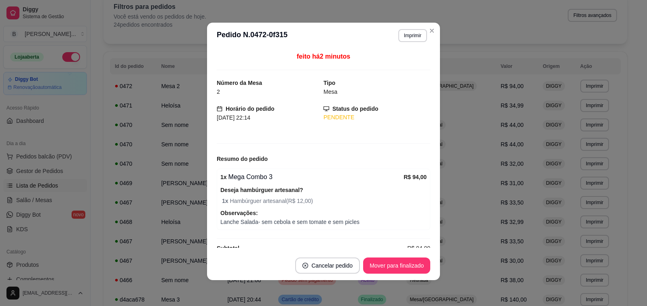
scroll to position [14, 0]
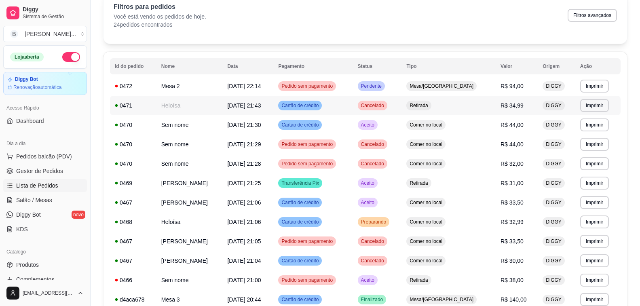
click at [532, 97] on td "R$ 34,99" at bounding box center [516, 105] width 42 height 19
click at [451, 87] on span "Mesa/[GEOGRAPHIC_DATA]" at bounding box center [441, 86] width 67 height 6
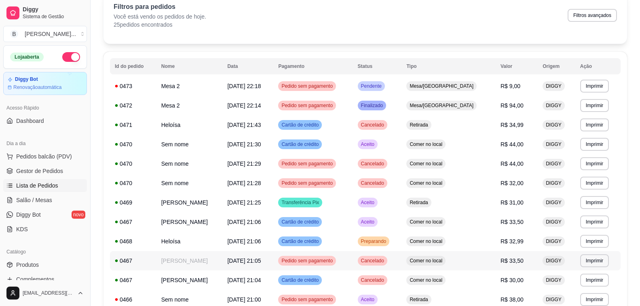
scroll to position [0, 0]
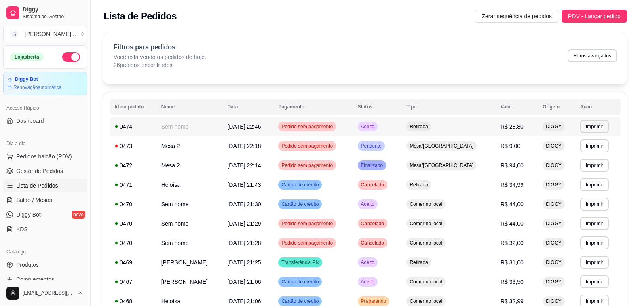
click at [273, 132] on td "[DATE] 22:46" at bounding box center [247, 126] width 51 height 19
click at [271, 152] on td "[DATE] 22:18" at bounding box center [247, 145] width 51 height 19
click at [493, 167] on td "Mesa/[GEOGRAPHIC_DATA]" at bounding box center [448, 165] width 94 height 19
click at [43, 197] on span "Salão / Mesas" at bounding box center [34, 200] width 36 height 8
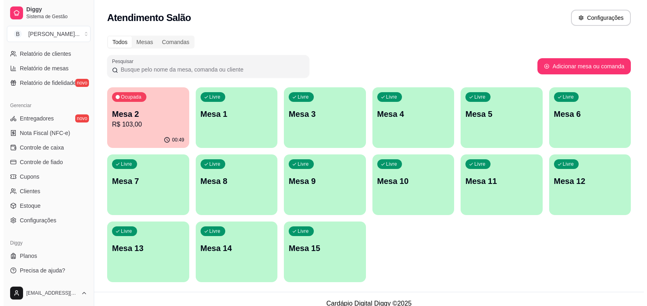
scroll to position [9, 0]
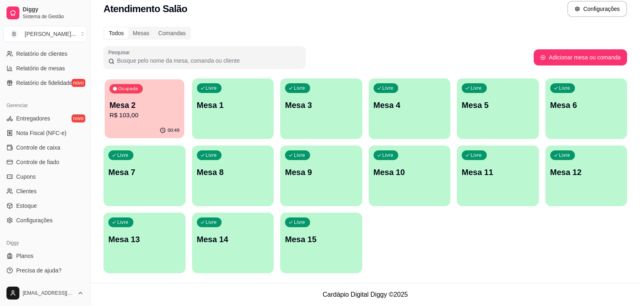
click at [139, 110] on p "Mesa 2" at bounding box center [145, 105] width 70 height 11
click at [152, 118] on p "R$ 103,00" at bounding box center [145, 115] width 70 height 9
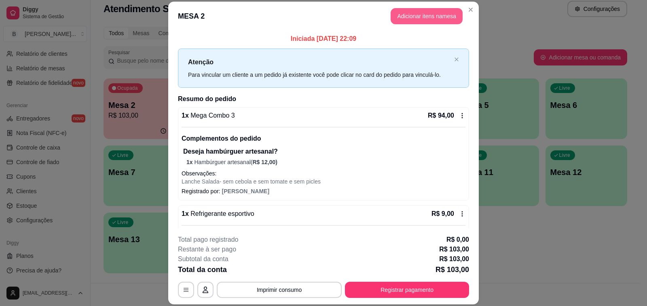
click at [446, 15] on button "Adicionar itens na mesa" at bounding box center [426, 16] width 72 height 16
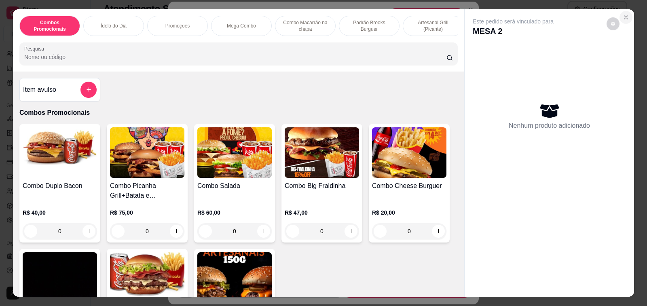
click at [624, 14] on icon "Close" at bounding box center [625, 17] width 6 height 6
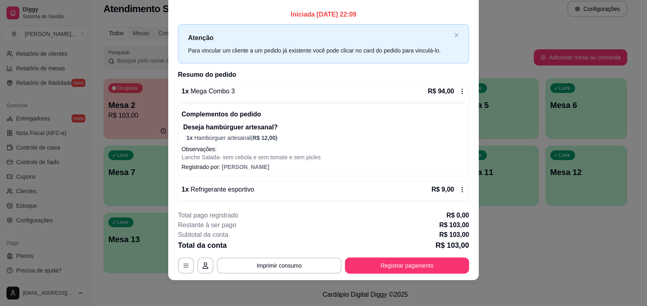
scroll to position [54, 0]
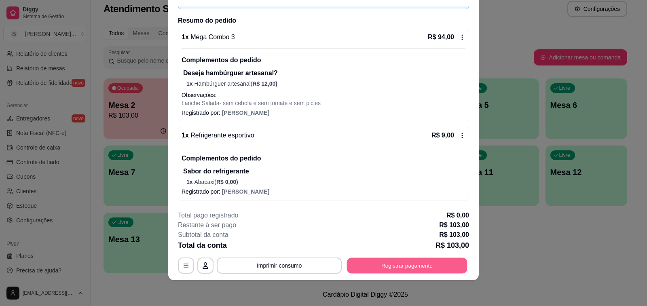
click at [432, 264] on button "Registrar pagamento" at bounding box center [407, 266] width 120 height 16
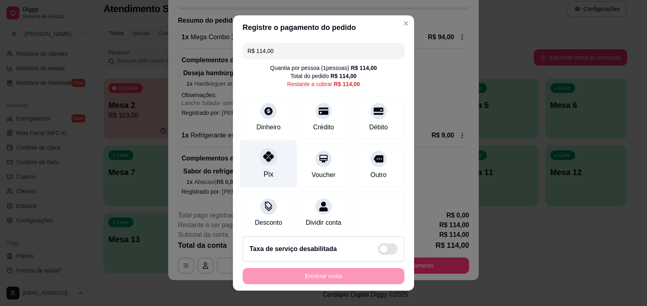
click at [270, 169] on div "Pix" at bounding box center [268, 163] width 57 height 47
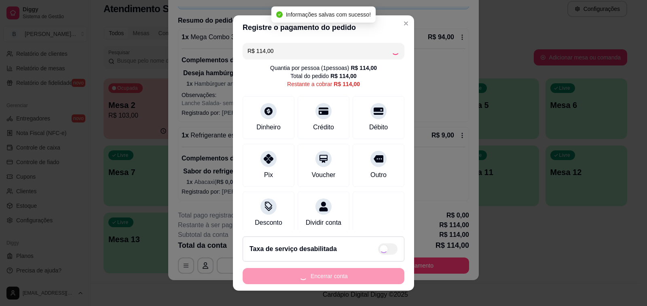
type input "R$ 0,00"
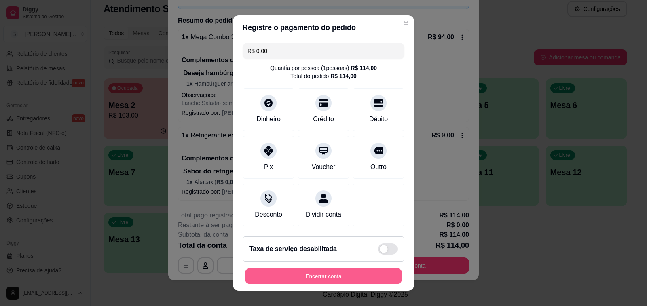
click at [332, 279] on button "Encerrar conta" at bounding box center [323, 276] width 157 height 16
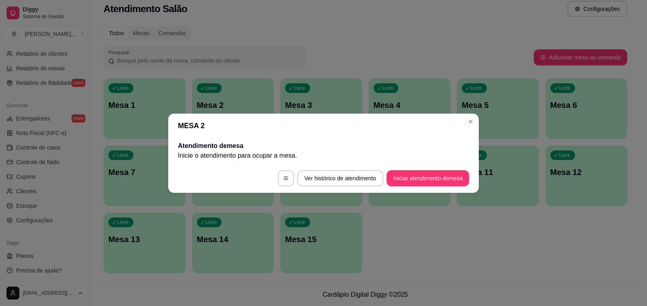
scroll to position [0, 0]
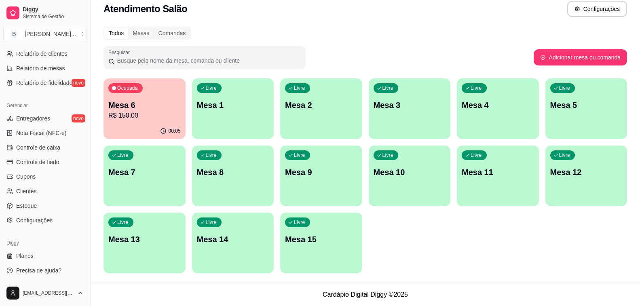
click at [140, 115] on p "R$ 150,00" at bounding box center [144, 116] width 72 height 10
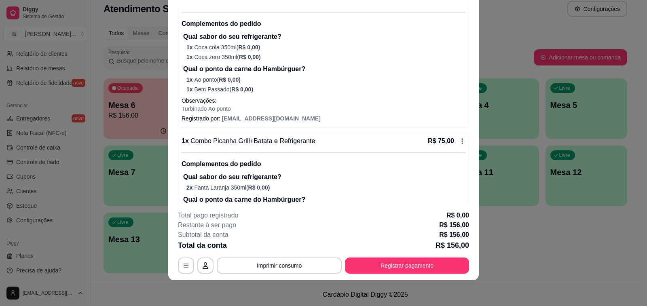
scroll to position [10, 0]
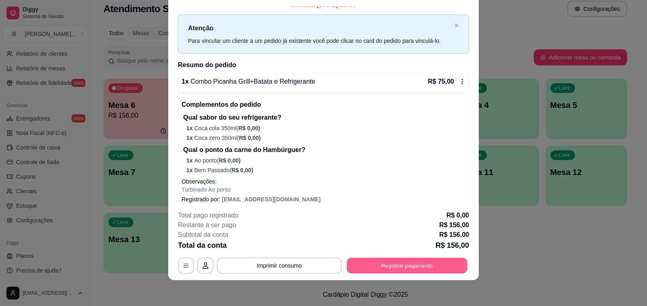
click at [368, 268] on button "Registrar pagamento" at bounding box center [407, 266] width 120 height 16
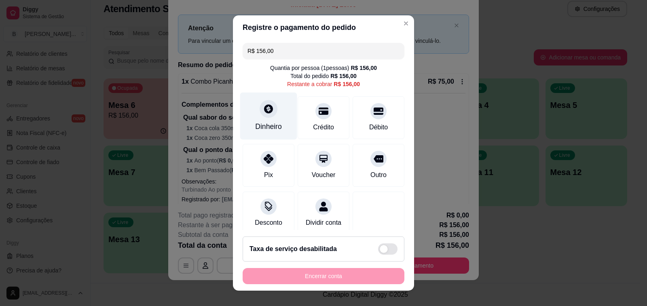
click at [269, 129] on div "Dinheiro" at bounding box center [268, 126] width 27 height 11
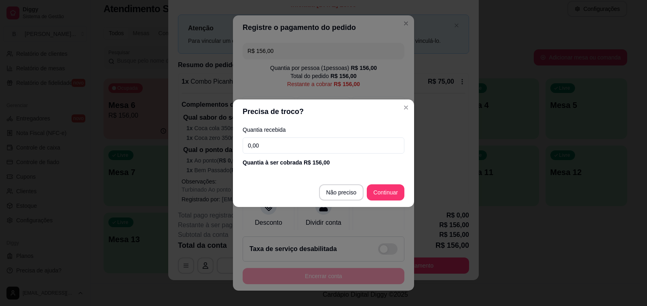
click at [352, 145] on input "0,00" at bounding box center [323, 145] width 162 height 16
type input "156,00"
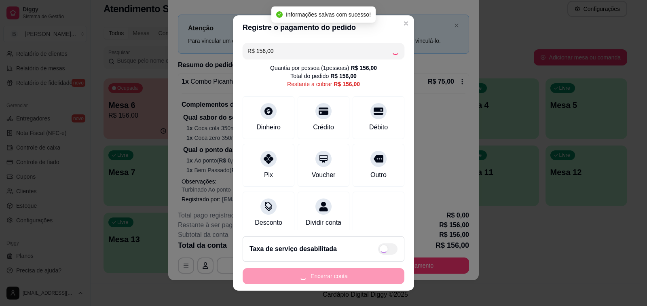
type input "R$ 0,00"
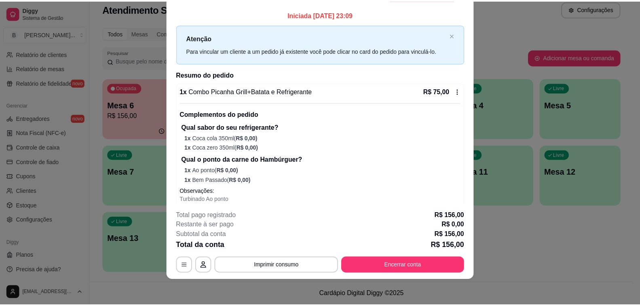
scroll to position [0, 0]
